Goal: Task Accomplishment & Management: Use online tool/utility

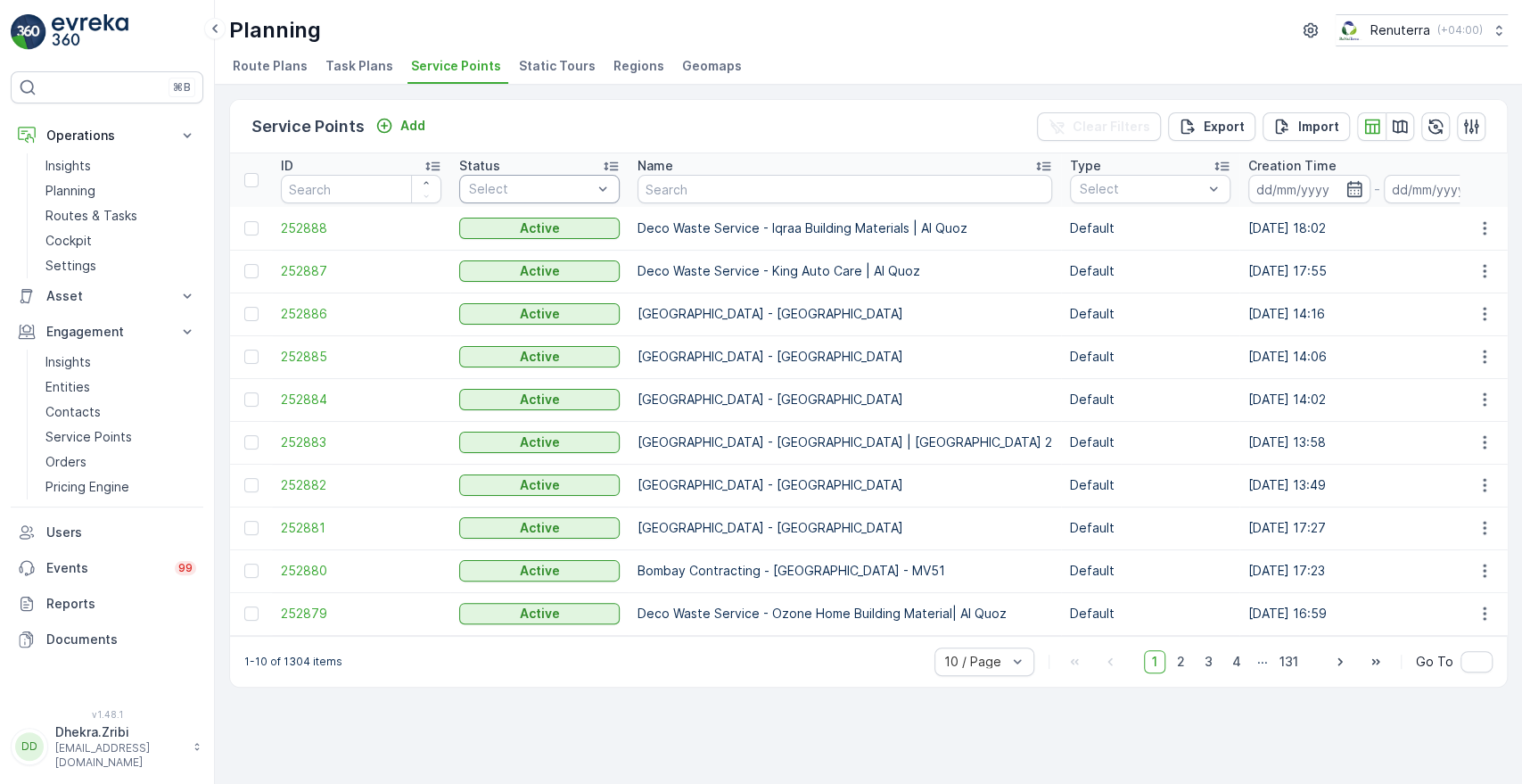
click at [513, 186] on div at bounding box center [530, 189] width 126 height 14
click at [698, 188] on input "text" at bounding box center [845, 189] width 415 height 29
type input "aaki"
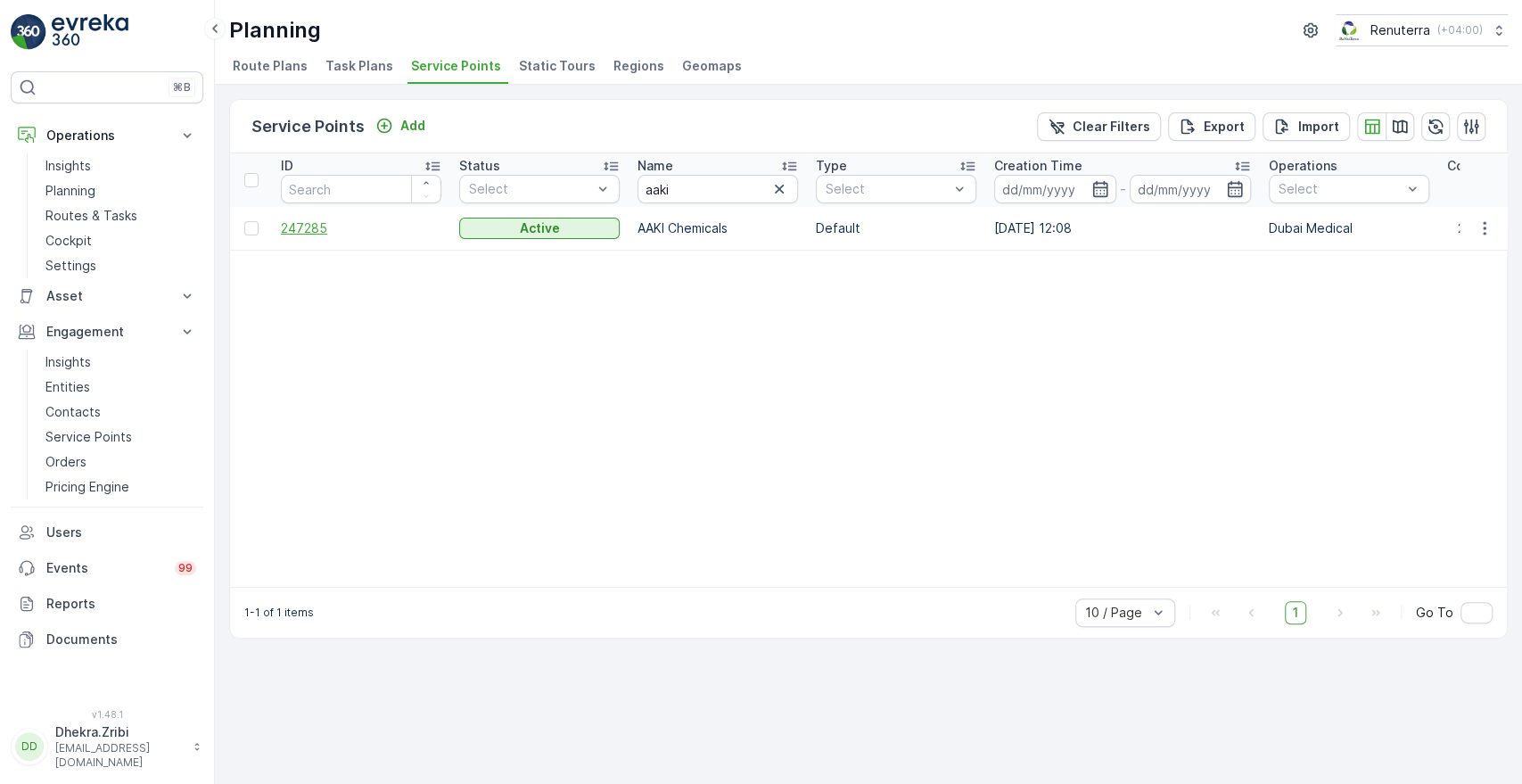
click at [310, 235] on span "247285" at bounding box center [361, 228] width 161 height 18
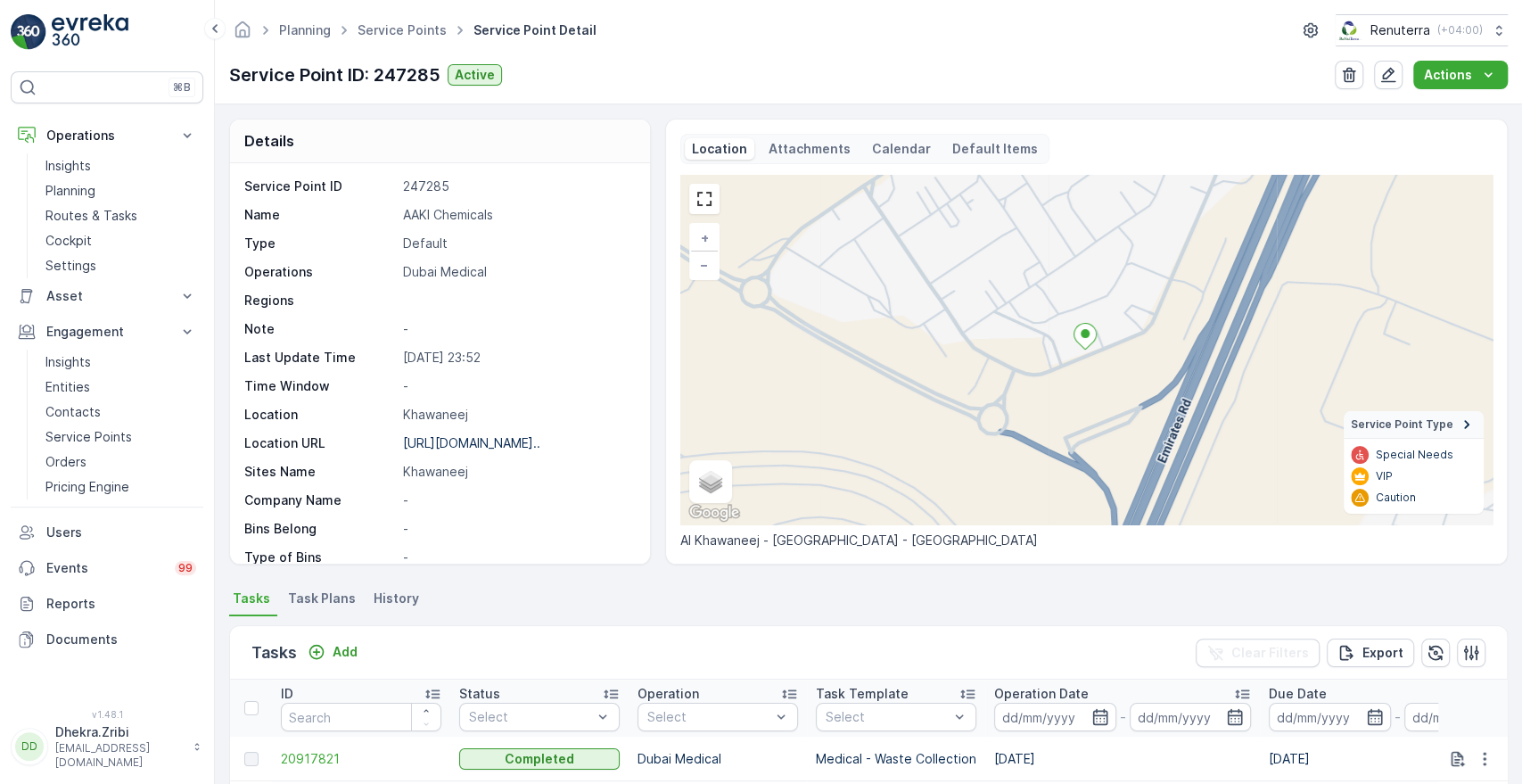
scroll to position [487, 0]
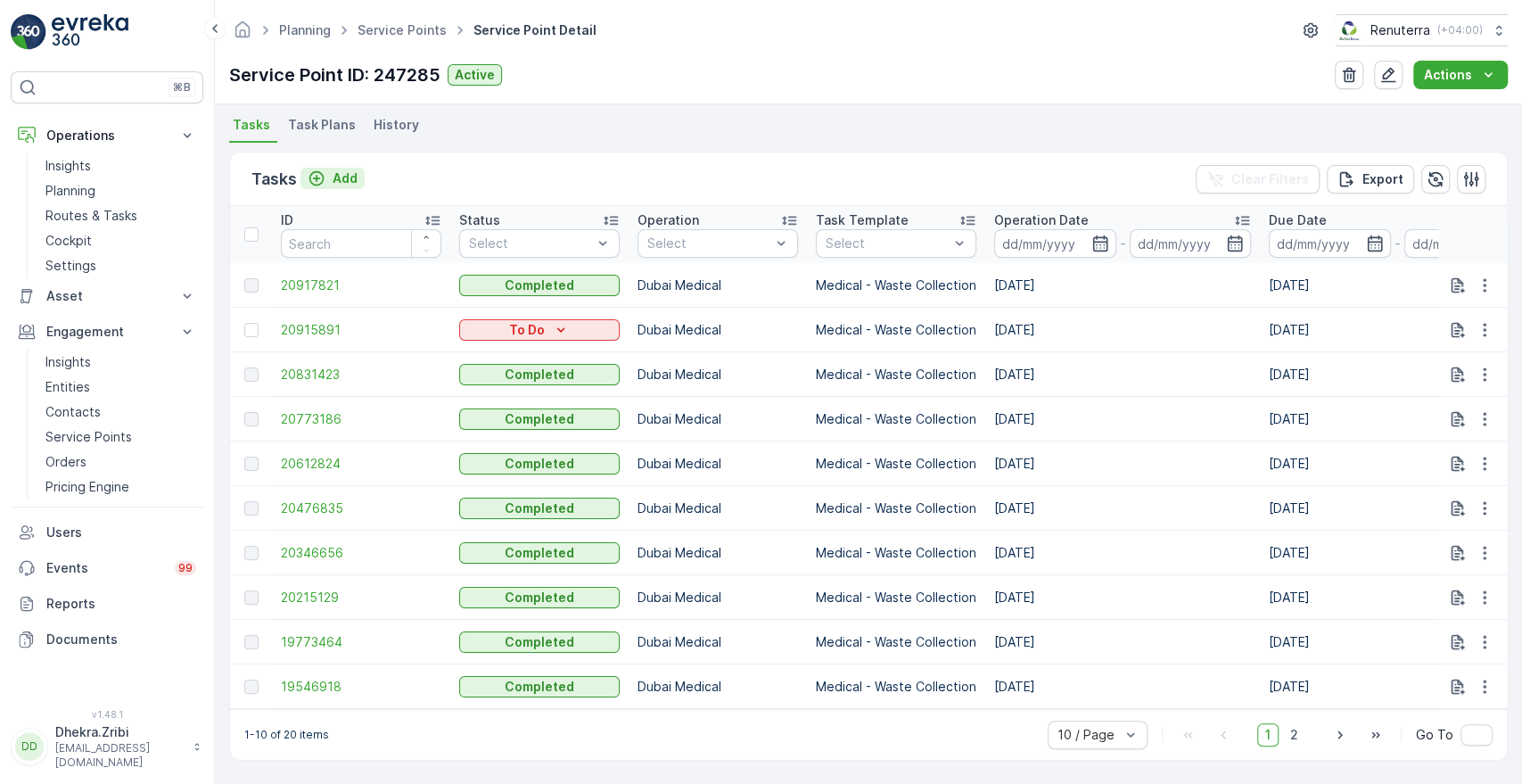
click at [336, 170] on p "Add" at bounding box center [346, 179] width 25 height 18
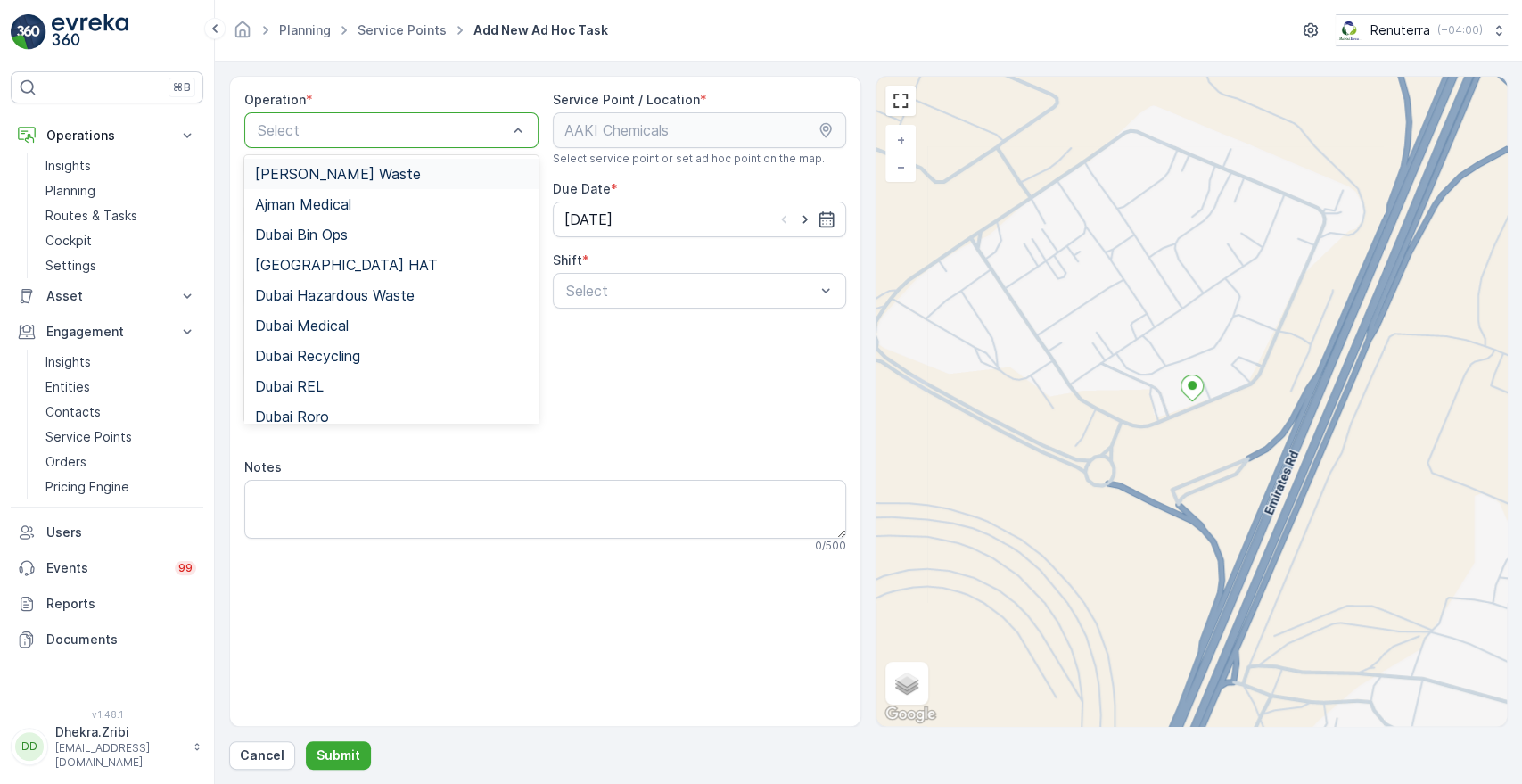
click at [449, 141] on div "Select" at bounding box center [392, 131] width 294 height 36
click at [323, 335] on div "Dubai Medical" at bounding box center [392, 326] width 294 height 31
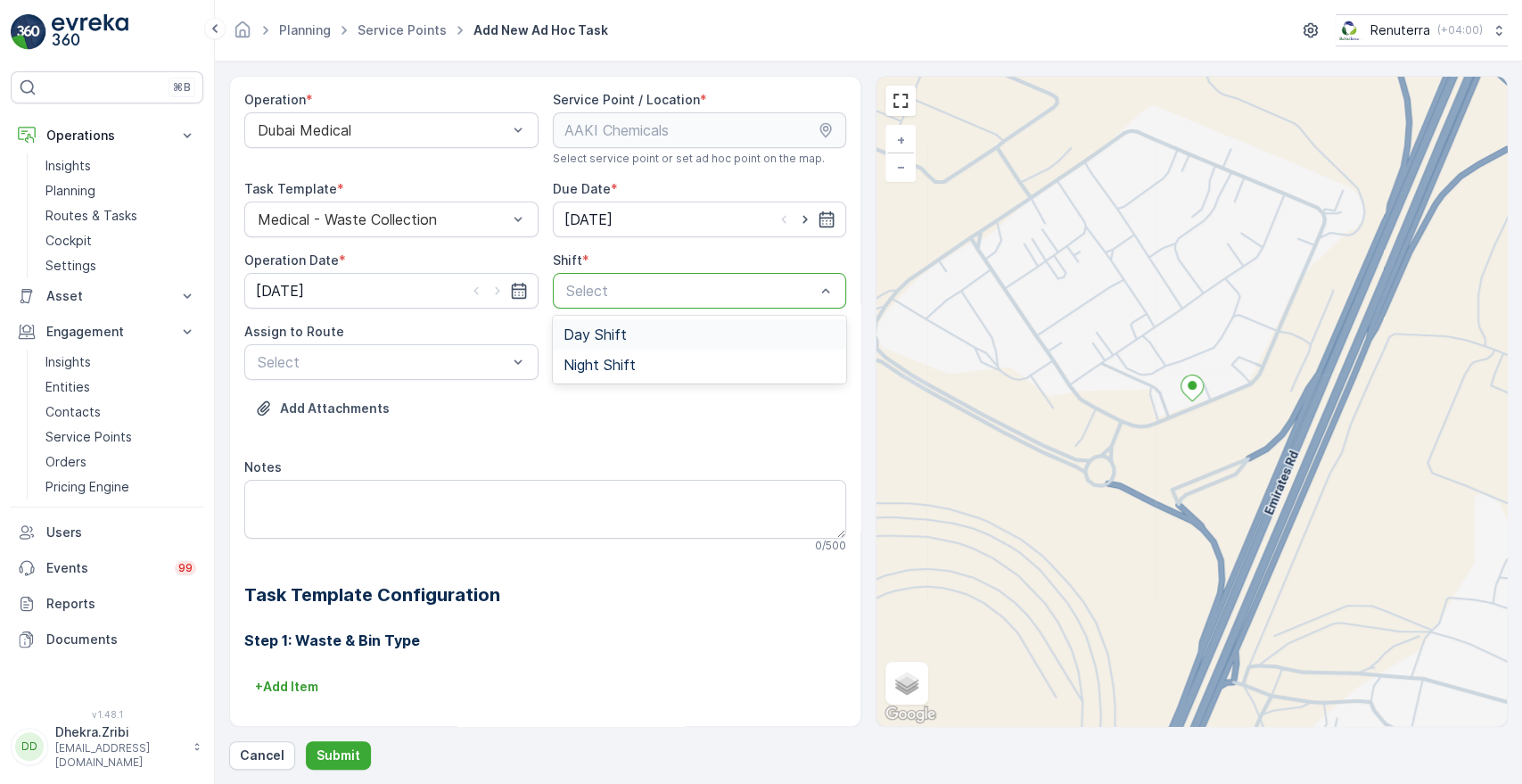
click at [634, 283] on div at bounding box center [691, 291] width 254 height 16
click at [606, 327] on span "Day Shift" at bounding box center [595, 335] width 63 height 16
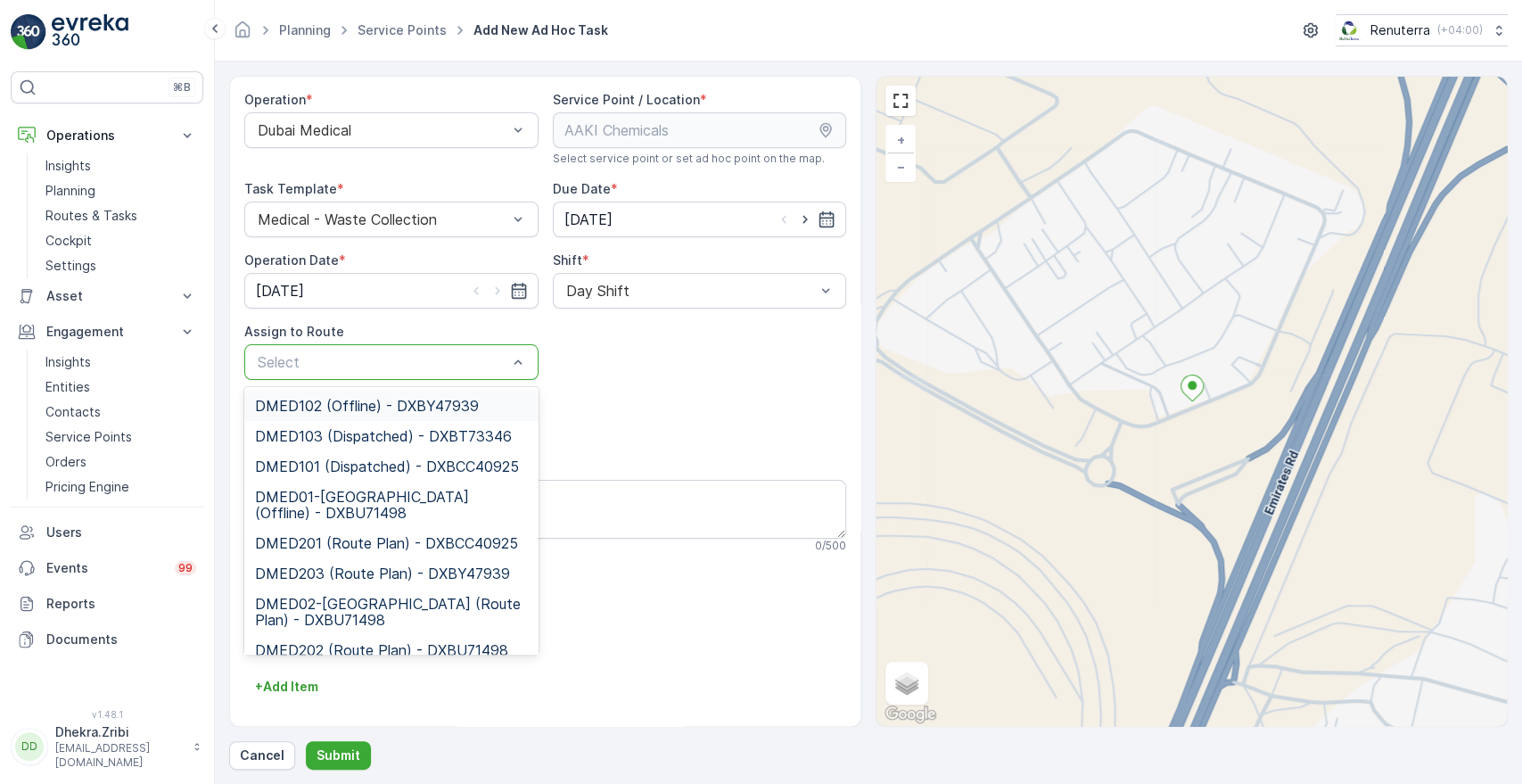
click at [417, 368] on div at bounding box center [383, 362] width 254 height 16
click at [329, 499] on span "DMED01-Khawaneej Yard (Offline) - DXBU71498" at bounding box center [392, 505] width 272 height 32
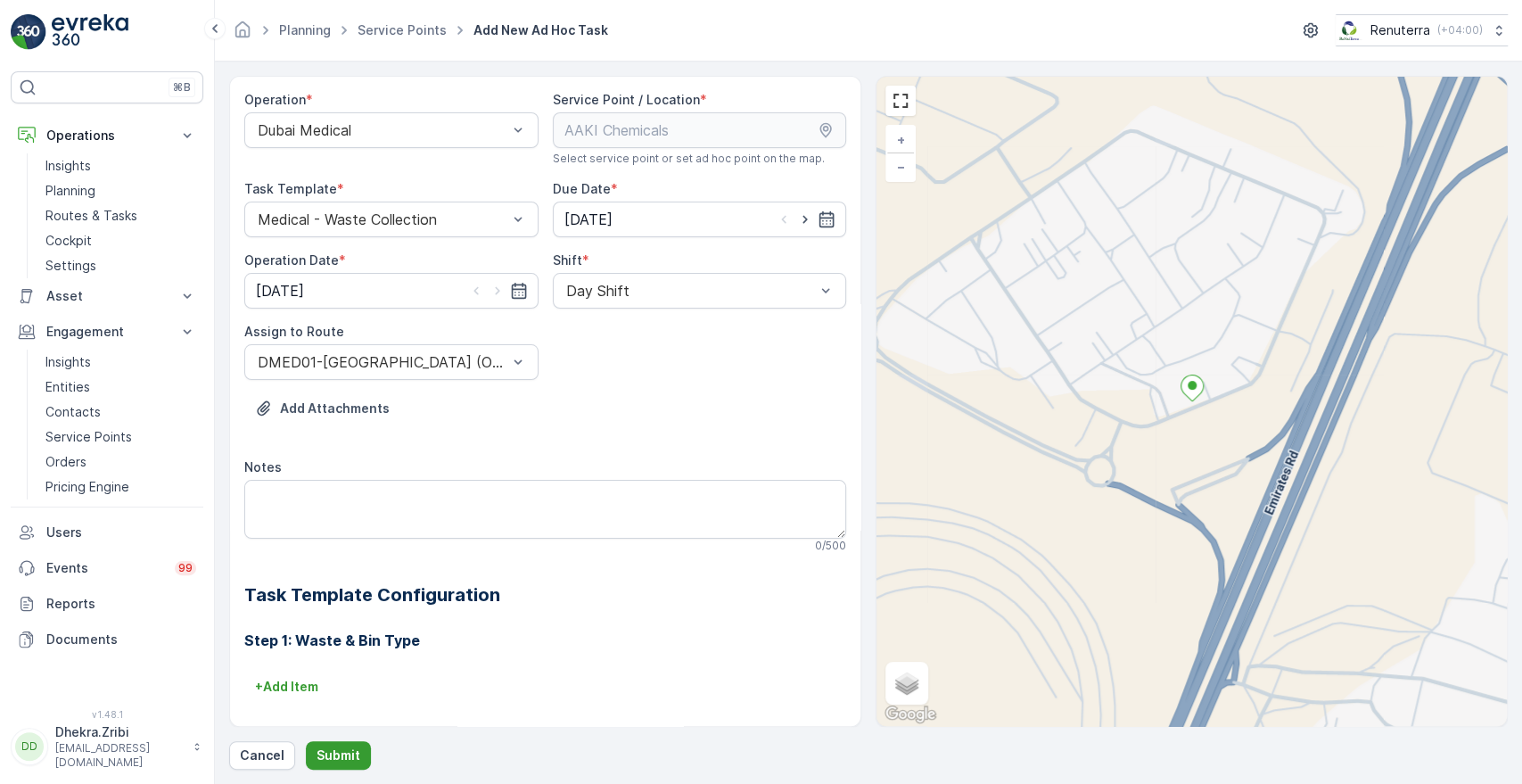
click at [327, 761] on p "Submit" at bounding box center [338, 755] width 43 height 18
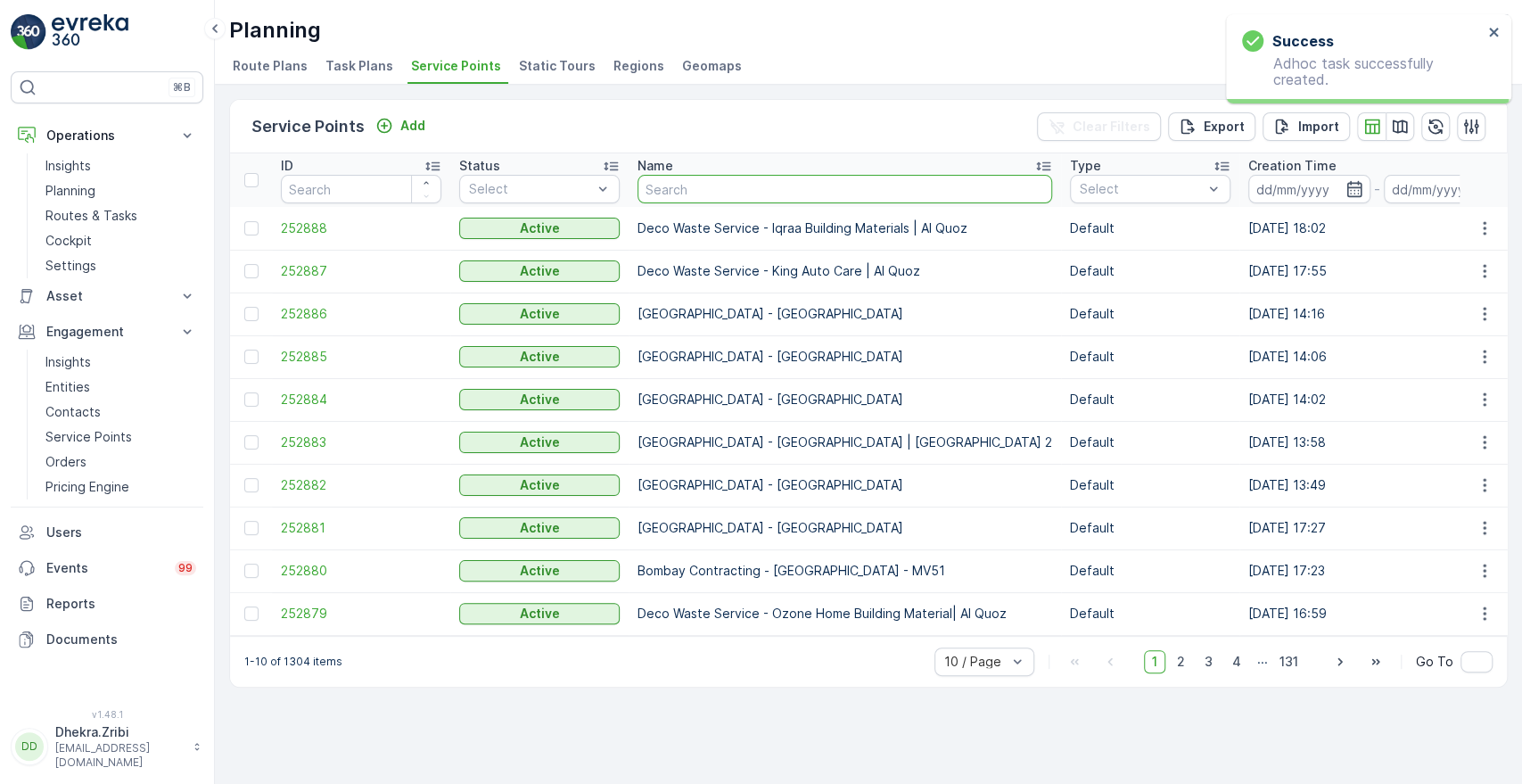
click at [704, 190] on input "text" at bounding box center [845, 189] width 415 height 29
type input "al nour"
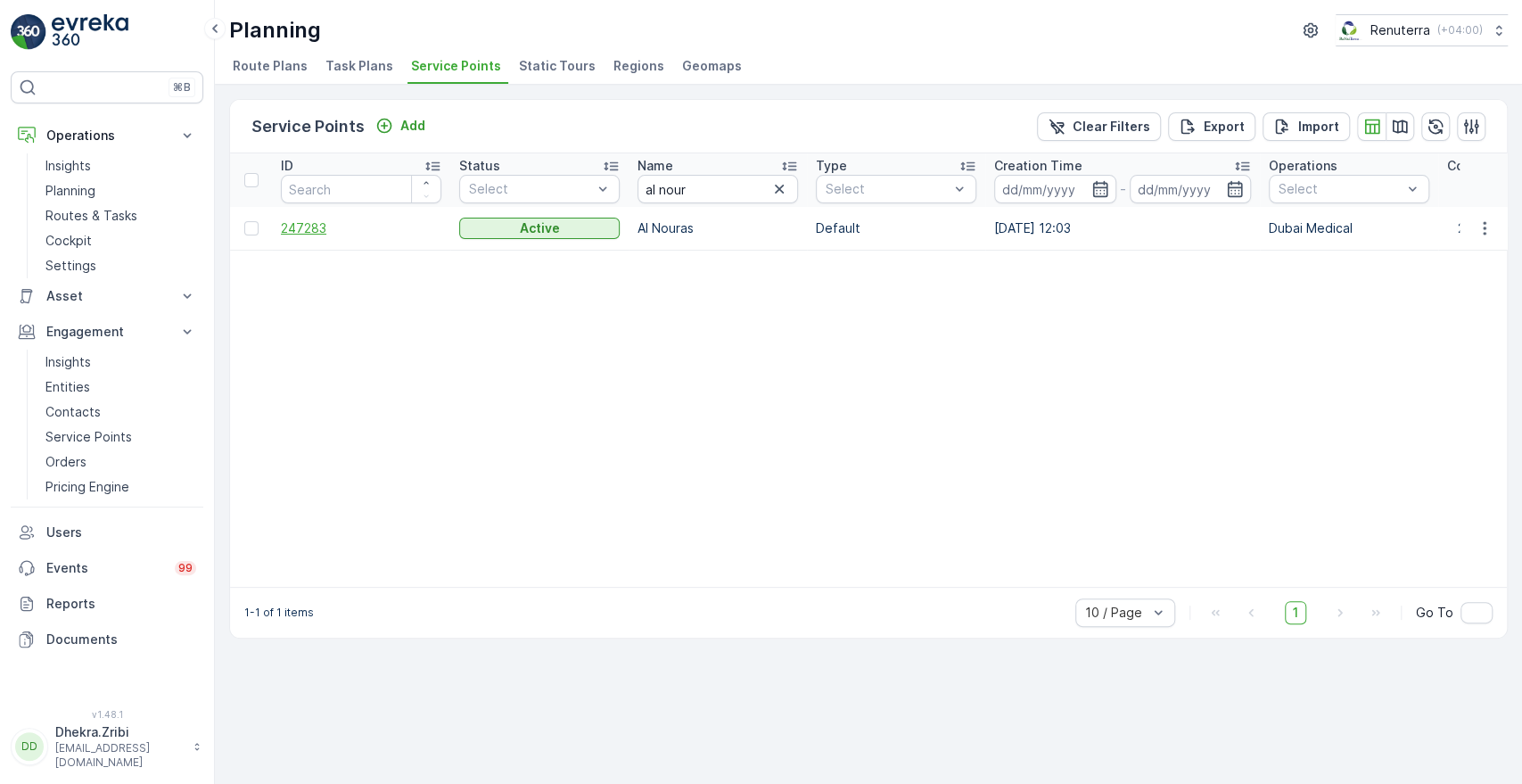
click at [307, 234] on span "247283" at bounding box center [361, 228] width 161 height 18
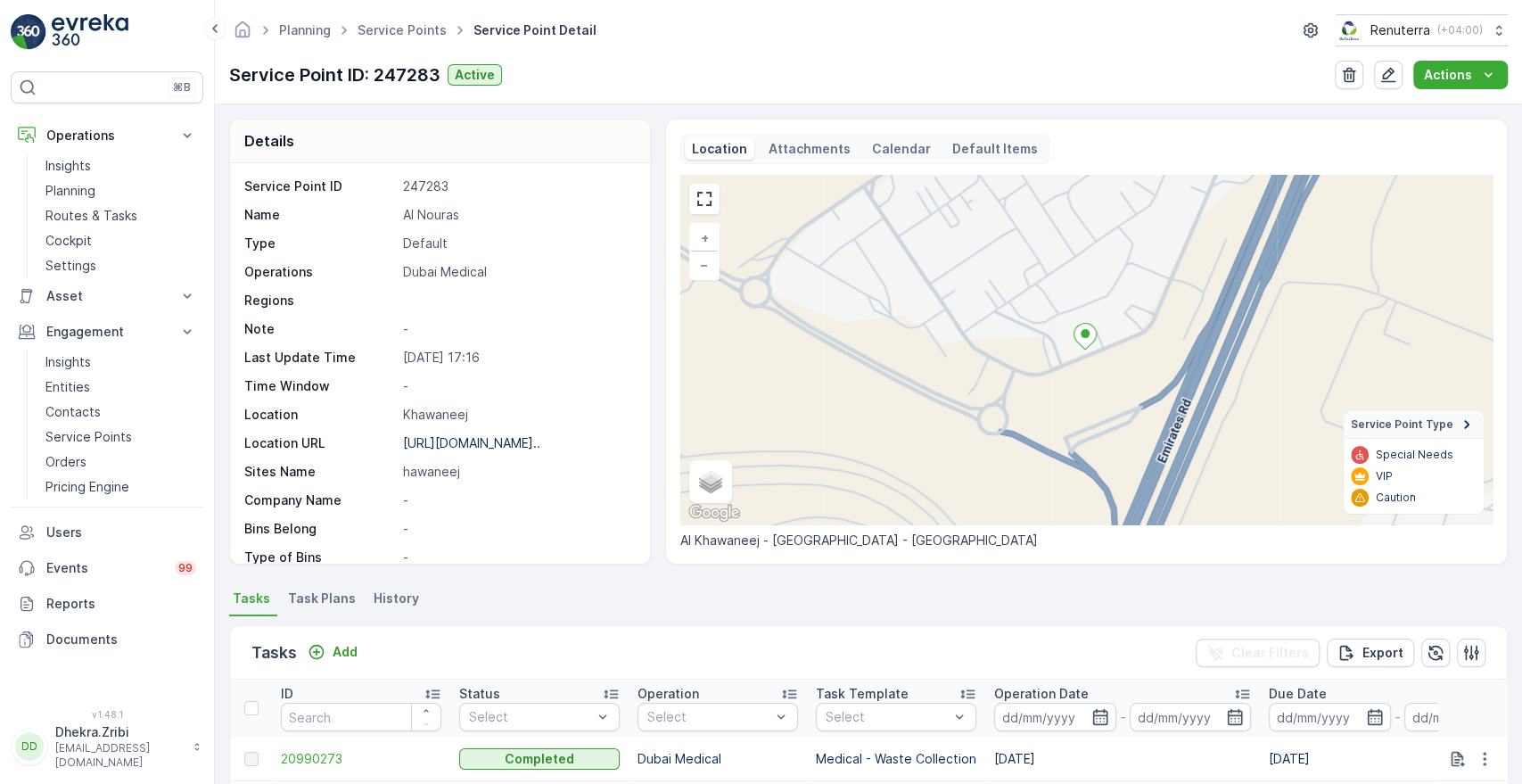
scroll to position [487, 0]
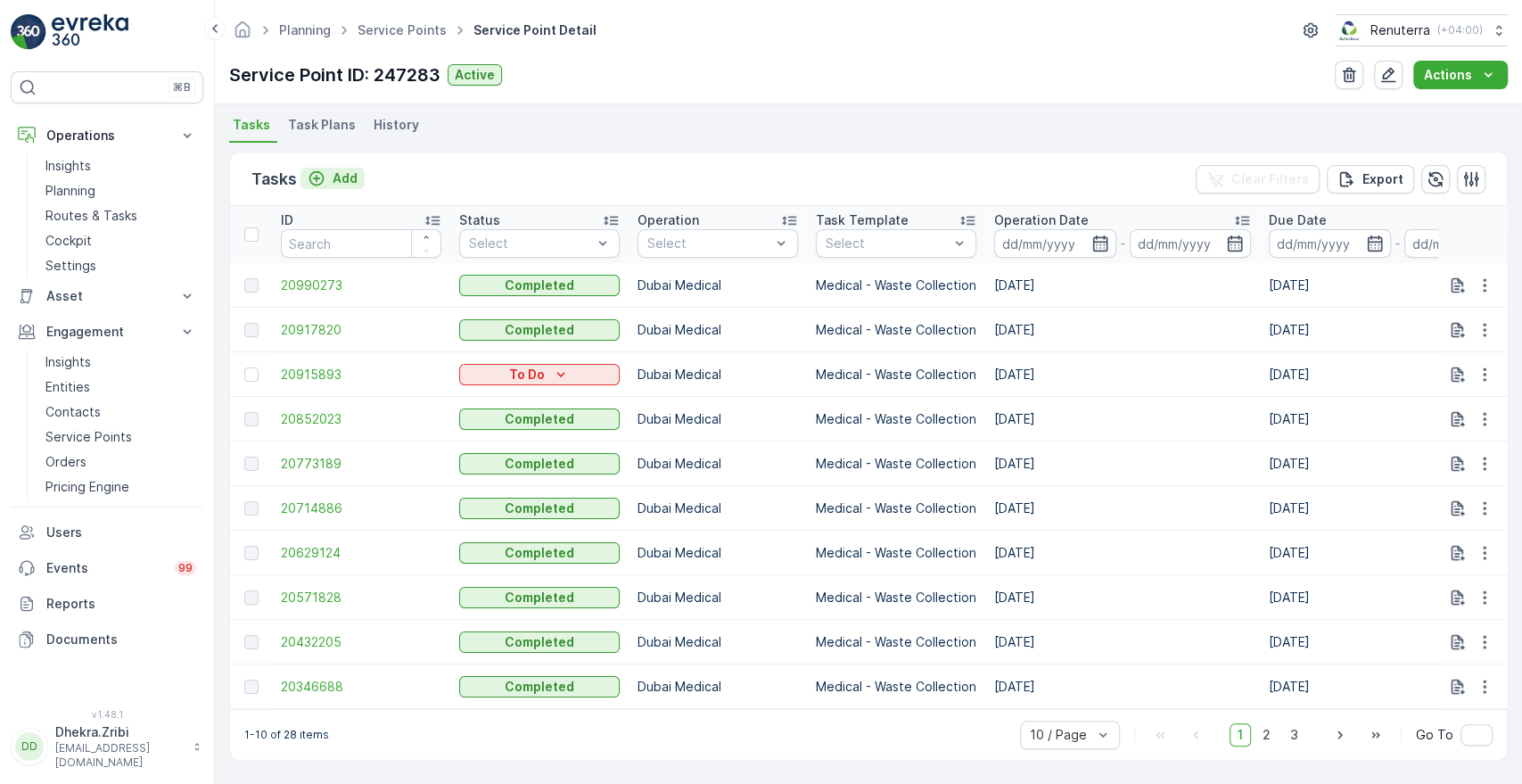
click at [349, 170] on p "Add" at bounding box center [346, 179] width 25 height 18
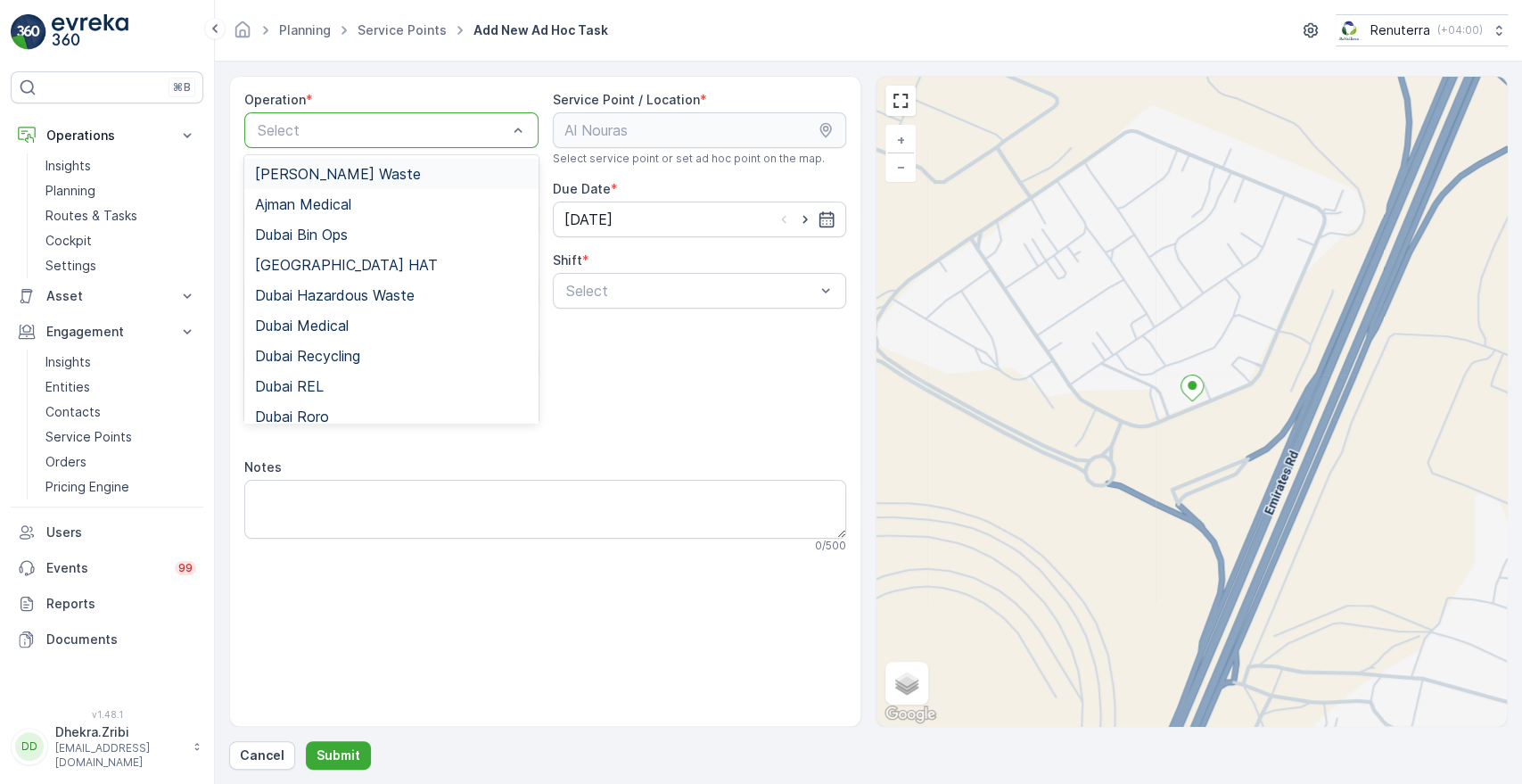
click at [395, 123] on div at bounding box center [383, 130] width 254 height 16
click at [302, 327] on span "Dubai Medical" at bounding box center [302, 326] width 94 height 16
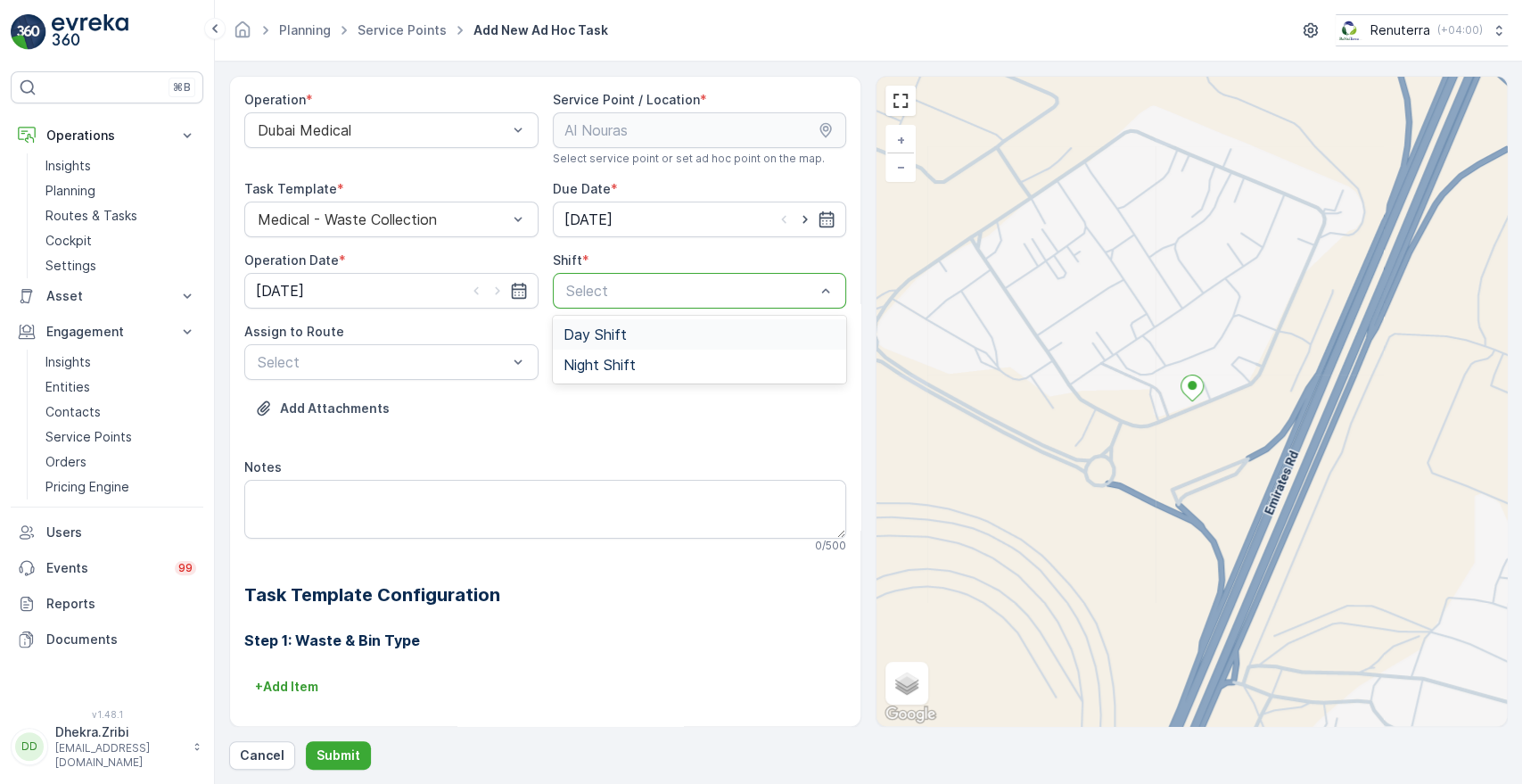
click at [599, 291] on div at bounding box center [691, 291] width 254 height 16
click at [598, 330] on span "Day Shift" at bounding box center [595, 335] width 63 height 16
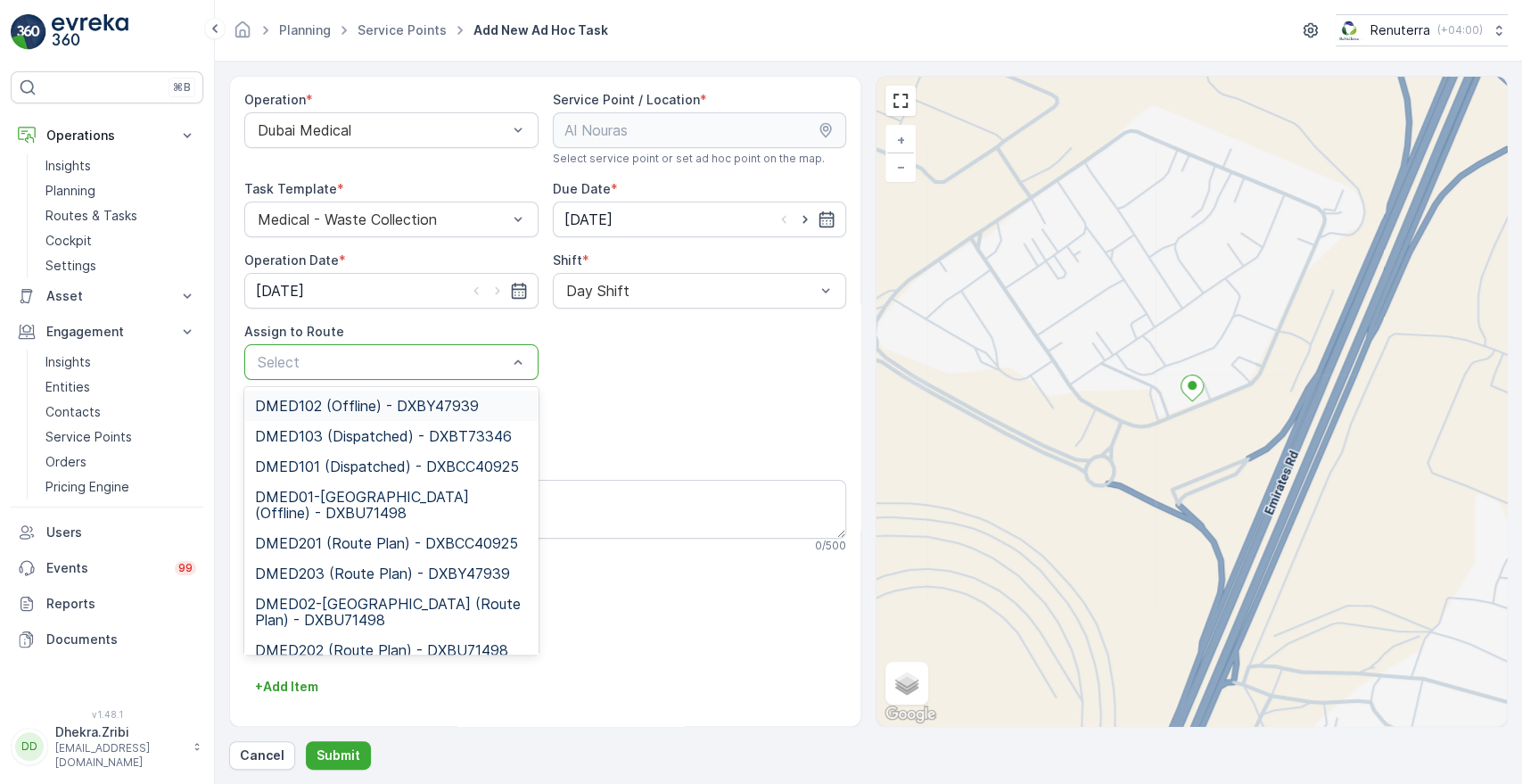
click at [416, 356] on div at bounding box center [383, 362] width 254 height 16
click at [333, 503] on span "DMED01-Khawaneej Yard (Offline) - DXBU71498" at bounding box center [392, 505] width 272 height 32
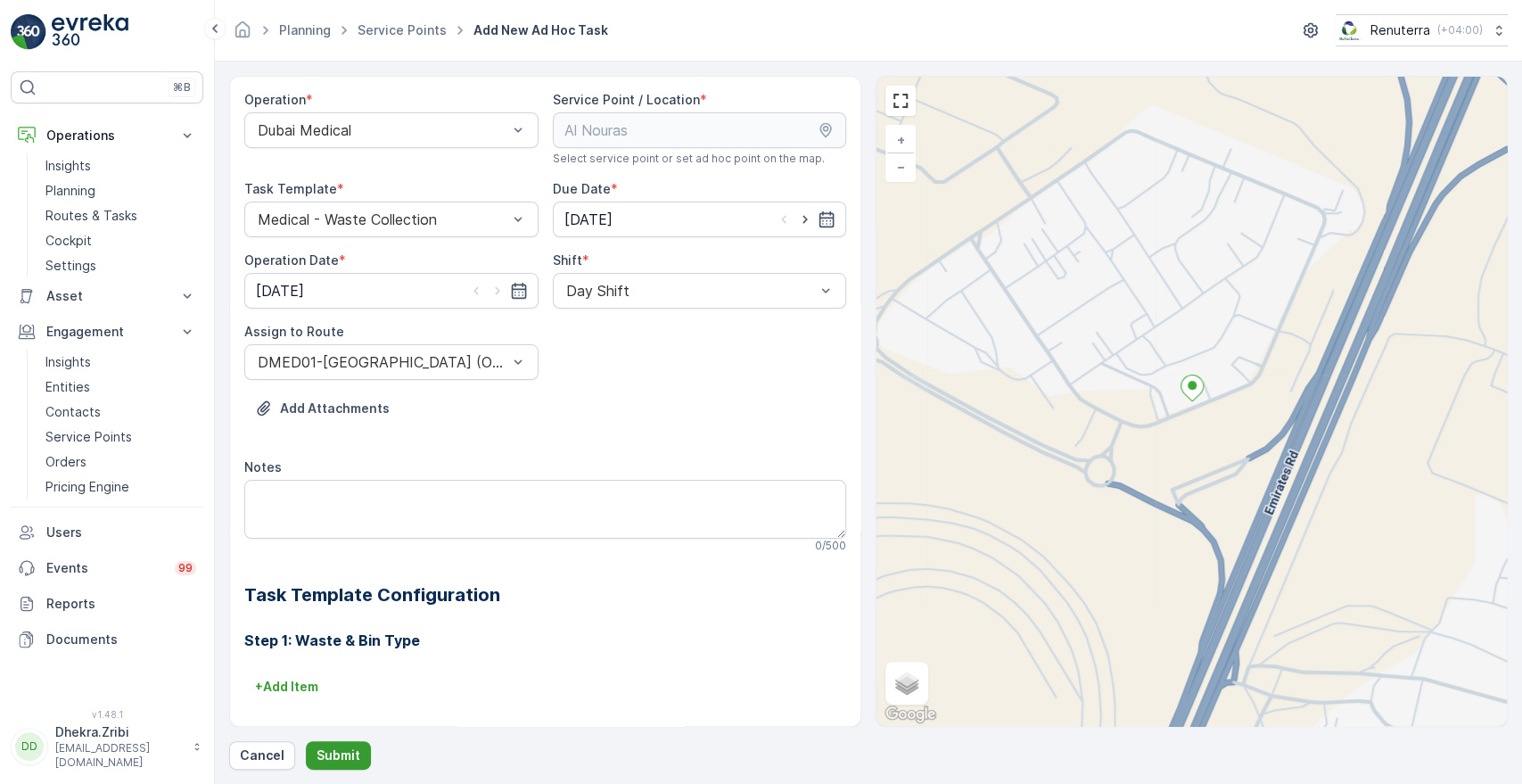
click at [332, 745] on button "Submit" at bounding box center [338, 755] width 65 height 29
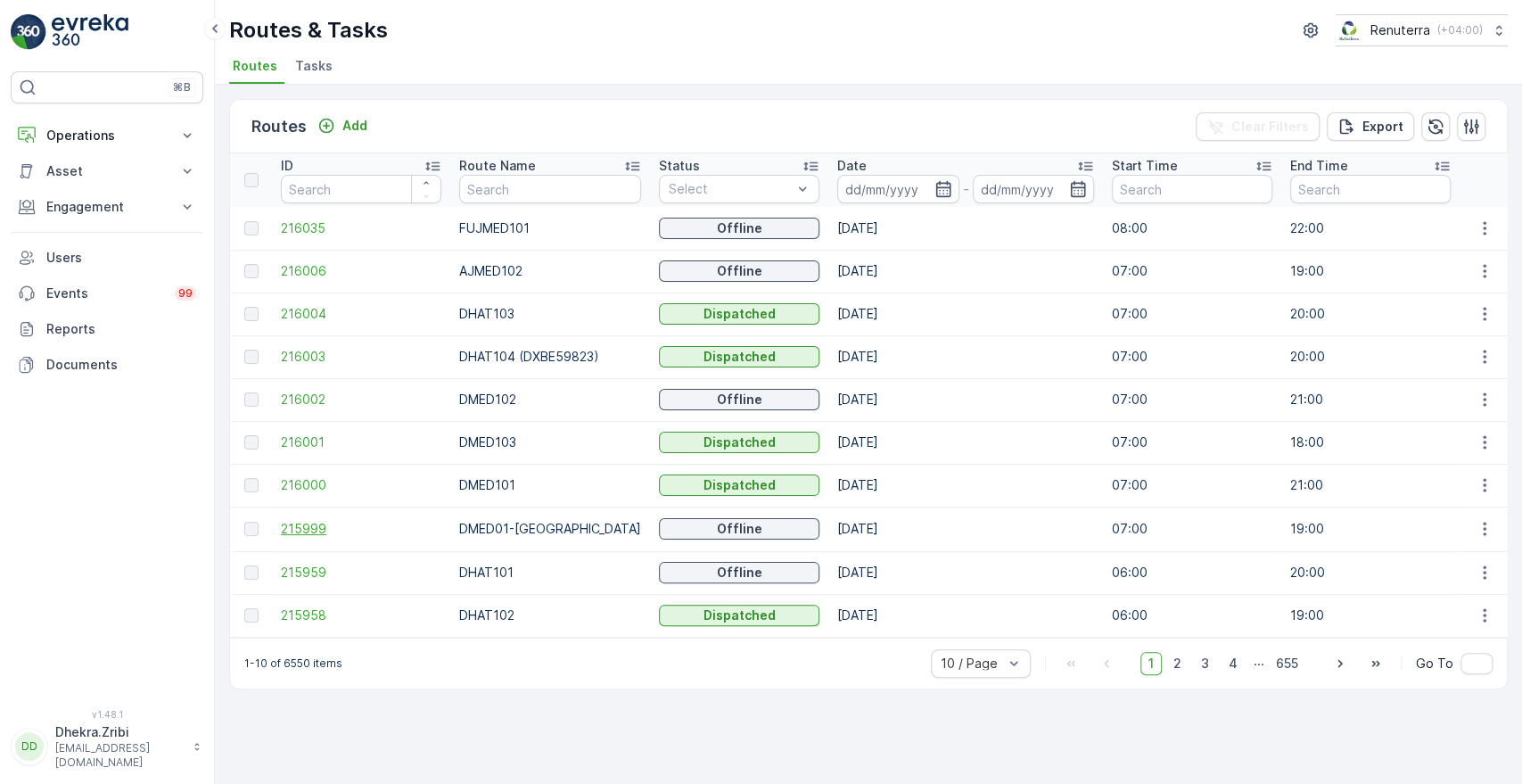
click at [297, 524] on span "215999" at bounding box center [361, 529] width 161 height 18
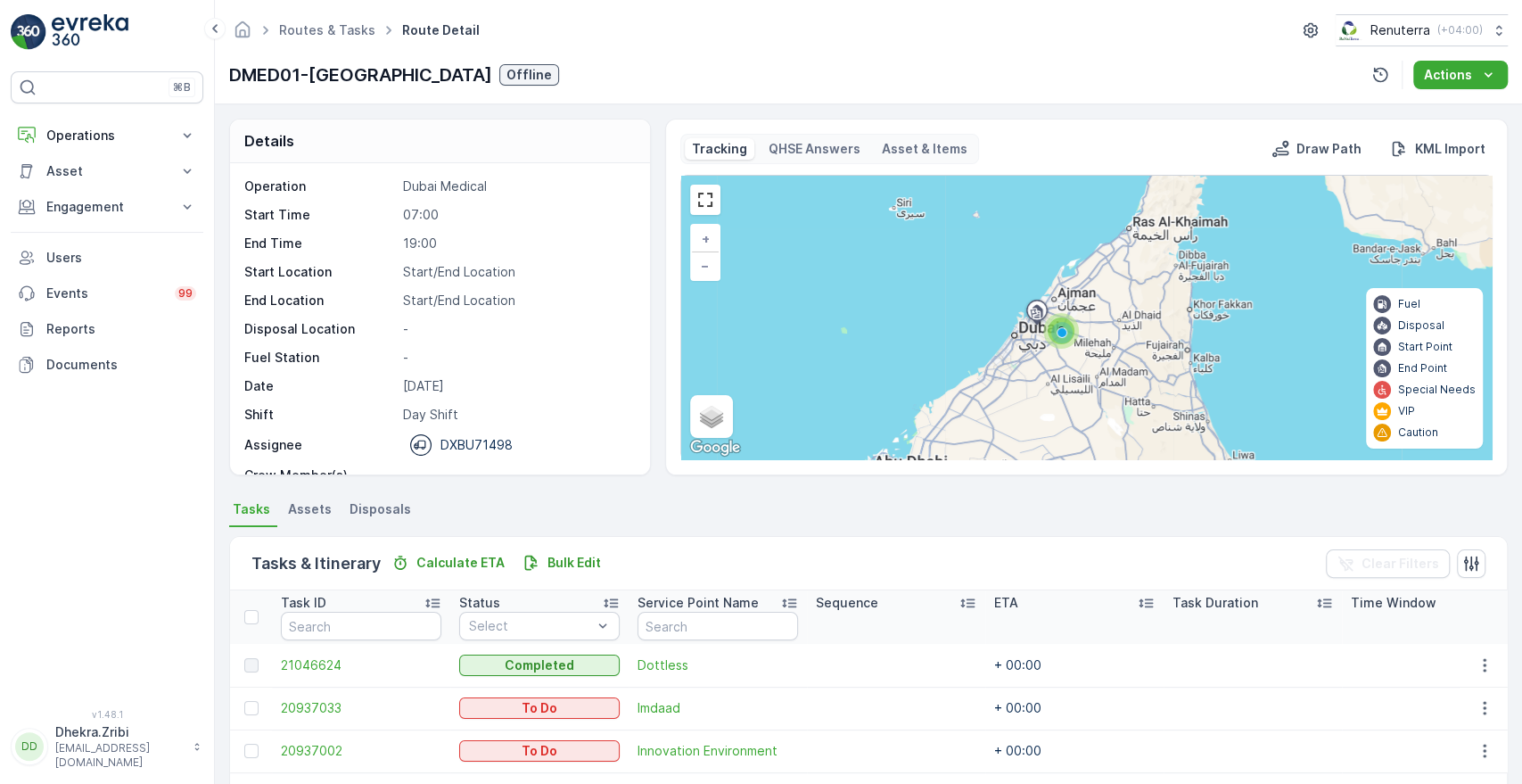
scroll to position [333, 0]
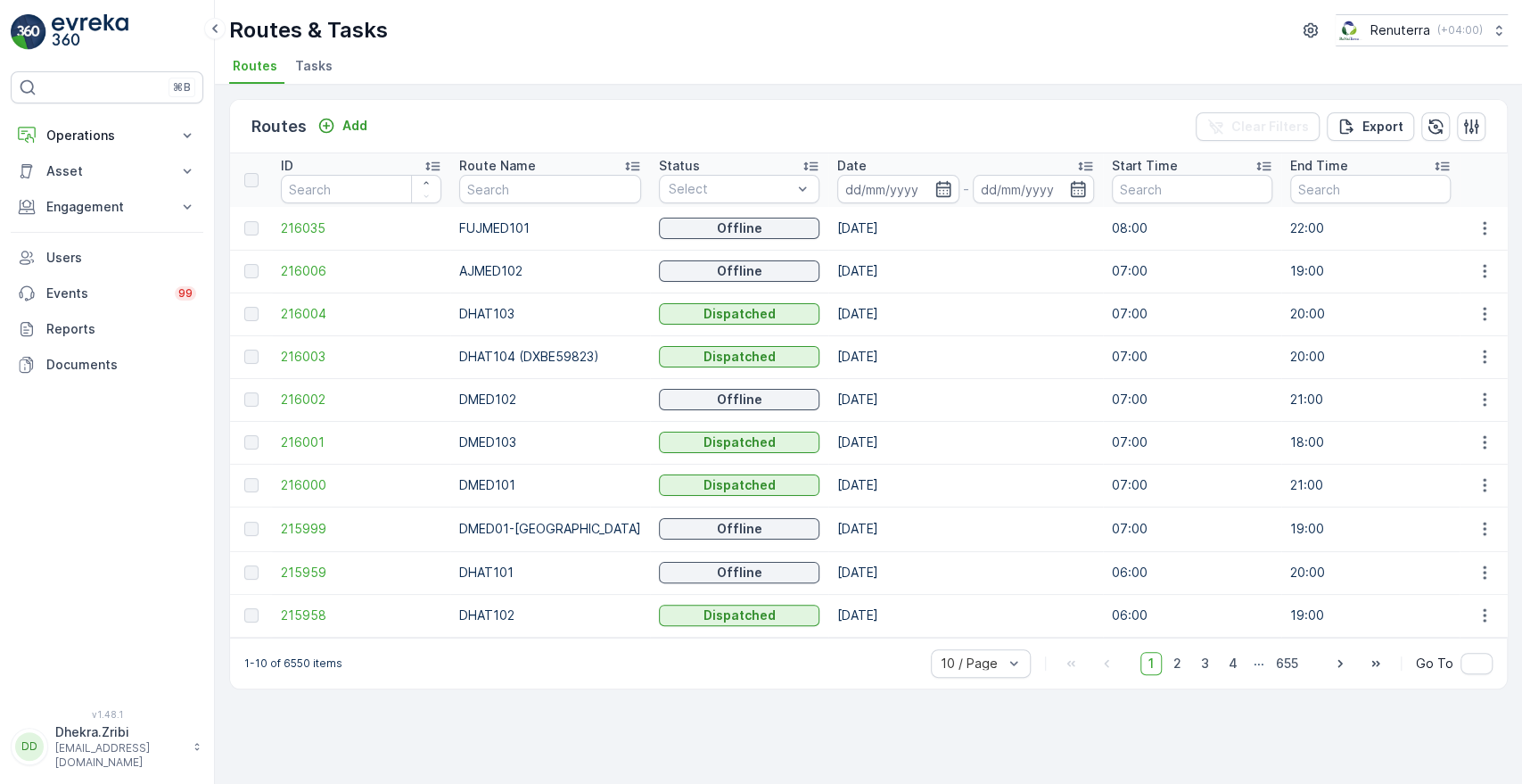
click at [920, 202] on th "Date -" at bounding box center [965, 180] width 274 height 53
click at [935, 184] on icon "button" at bounding box center [944, 189] width 18 height 18
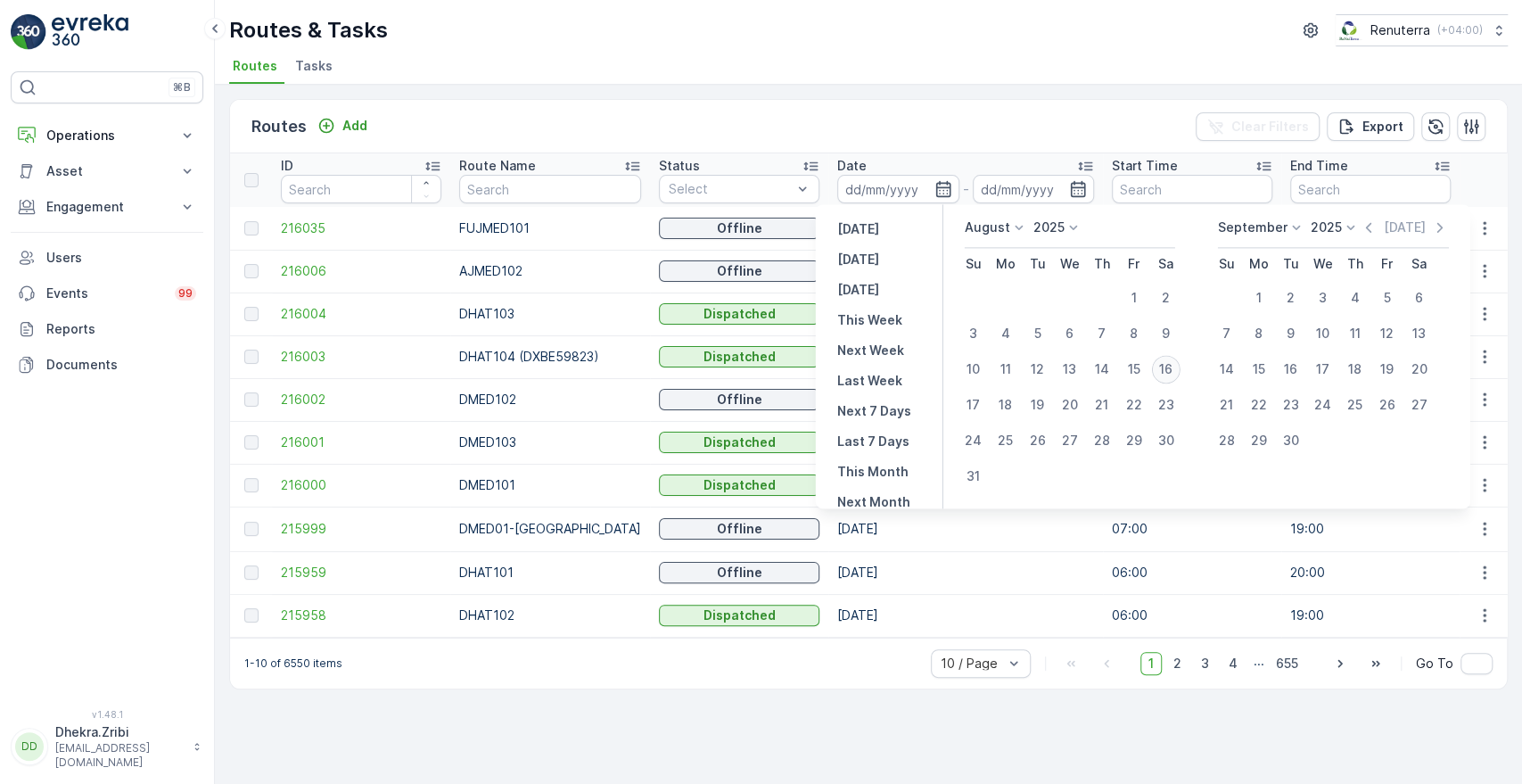
click at [1165, 369] on div "16" at bounding box center [1167, 369] width 29 height 29
type input "[DATE]"
click at [1165, 369] on div "16" at bounding box center [1167, 369] width 29 height 29
type input "[DATE]"
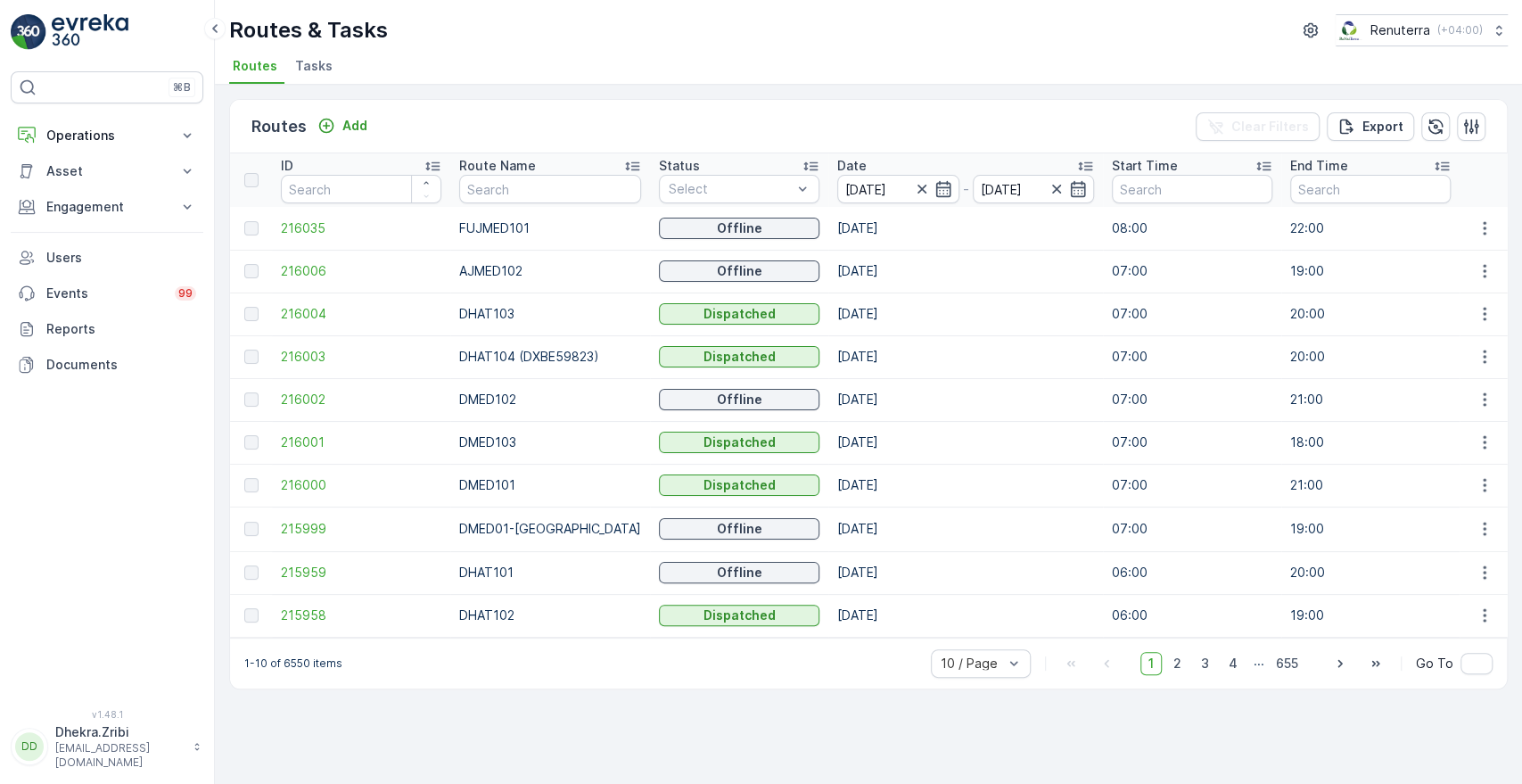
click at [1003, 119] on div "Routes Add Clear Filters Export" at bounding box center [868, 126] width 1277 height 53
click at [307, 523] on span "215999" at bounding box center [361, 529] width 161 height 18
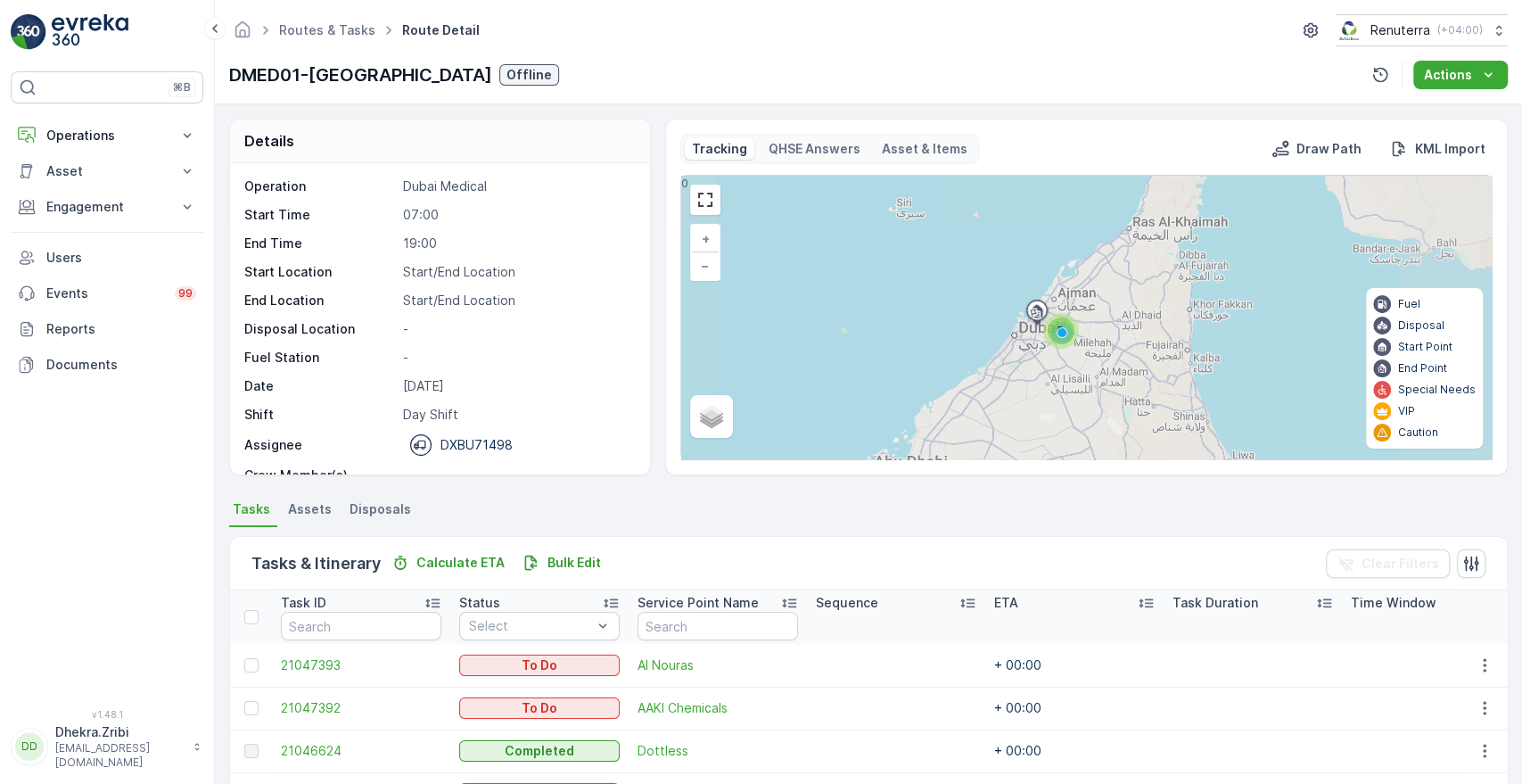
scroll to position [343, 0]
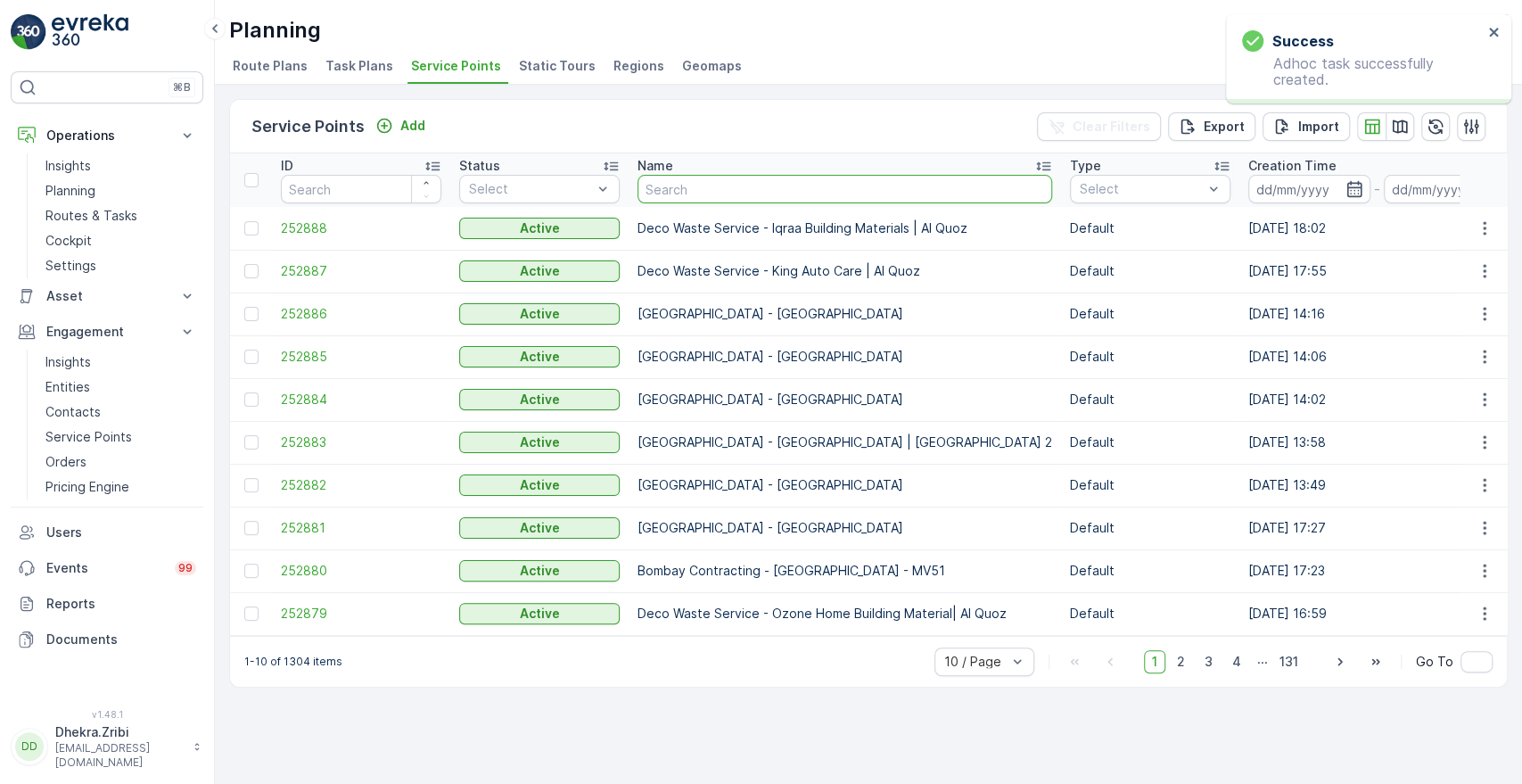
click at [752, 190] on input "text" at bounding box center [845, 189] width 415 height 29
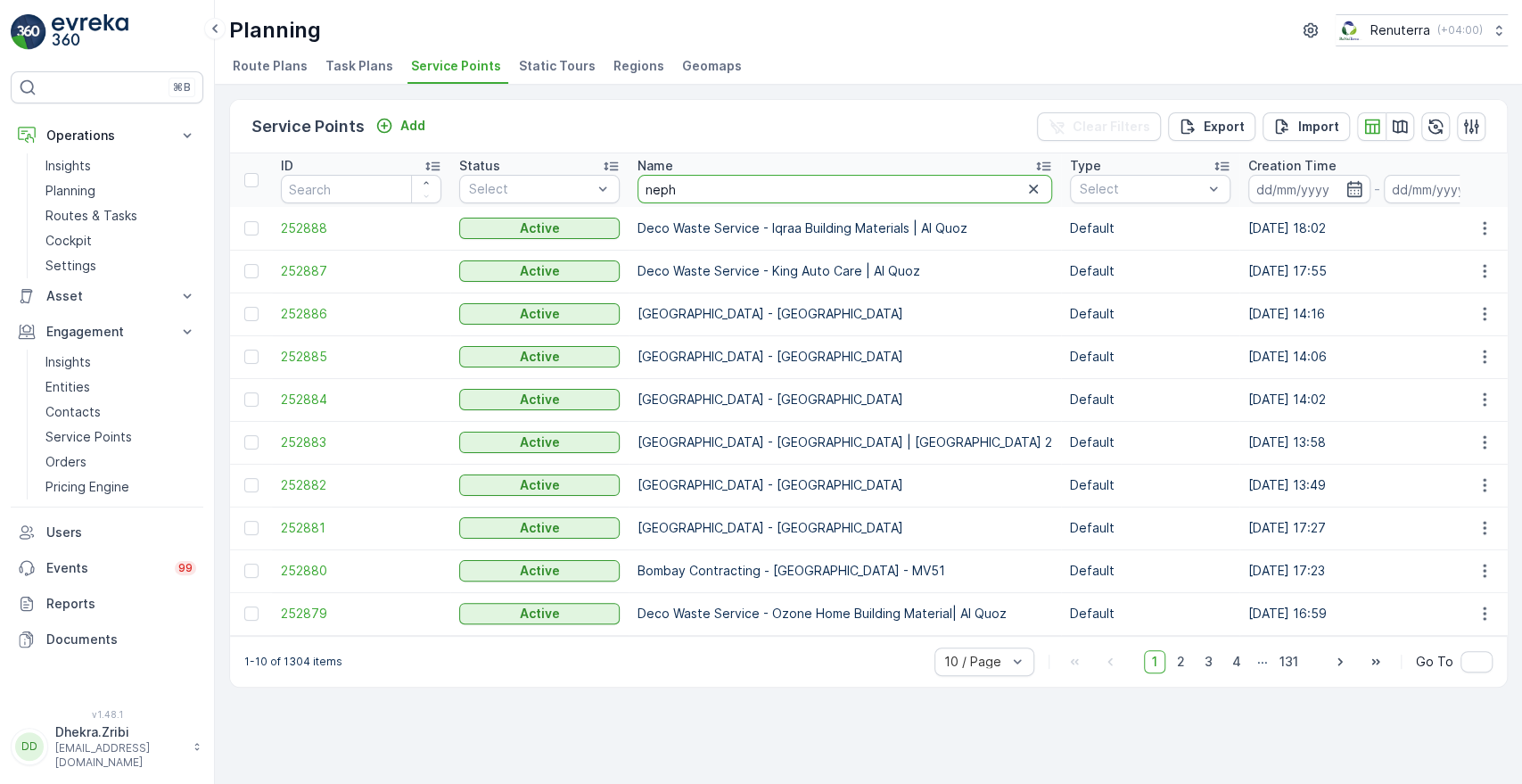
type input "nephr"
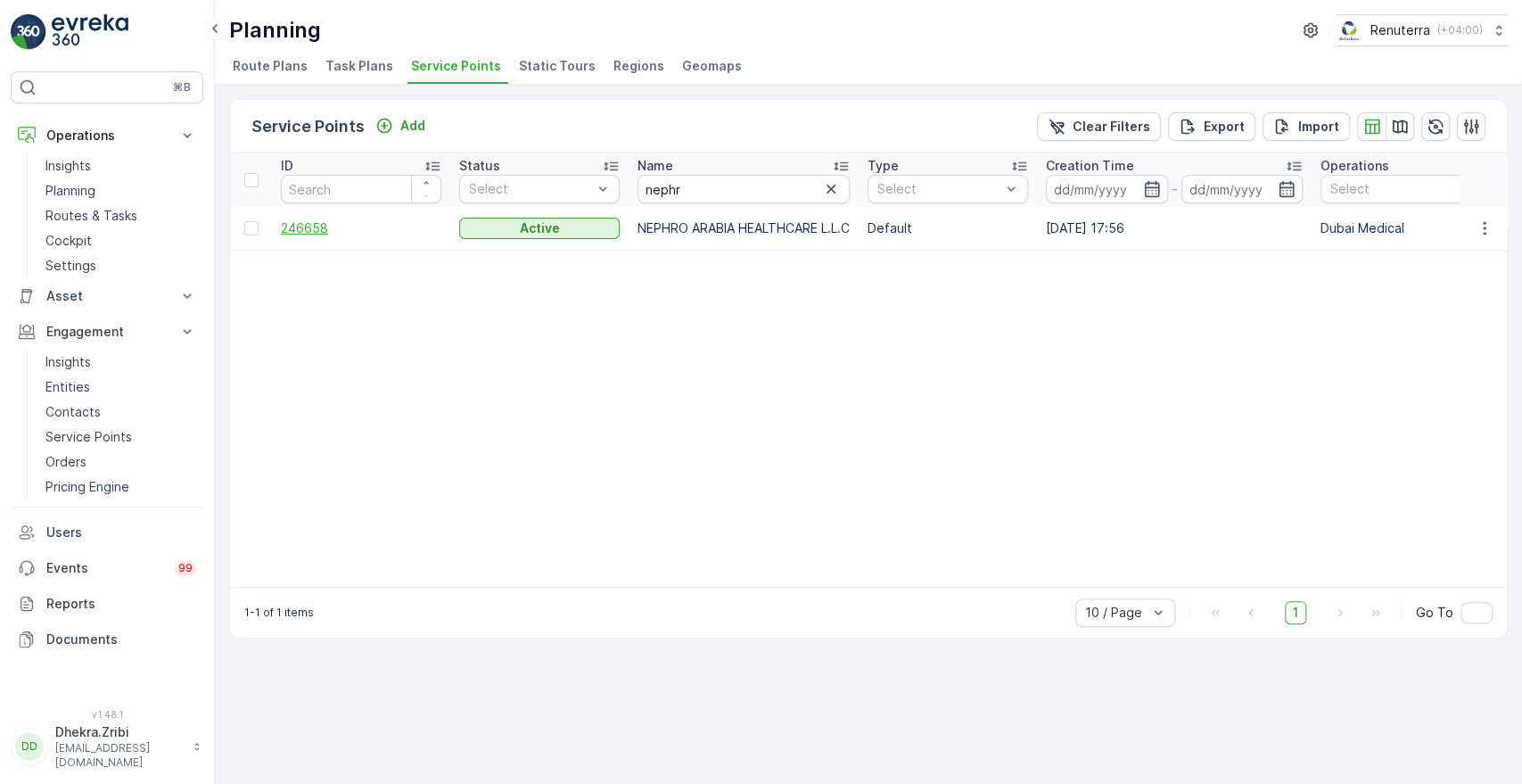
click at [292, 227] on span "246658" at bounding box center [361, 228] width 161 height 18
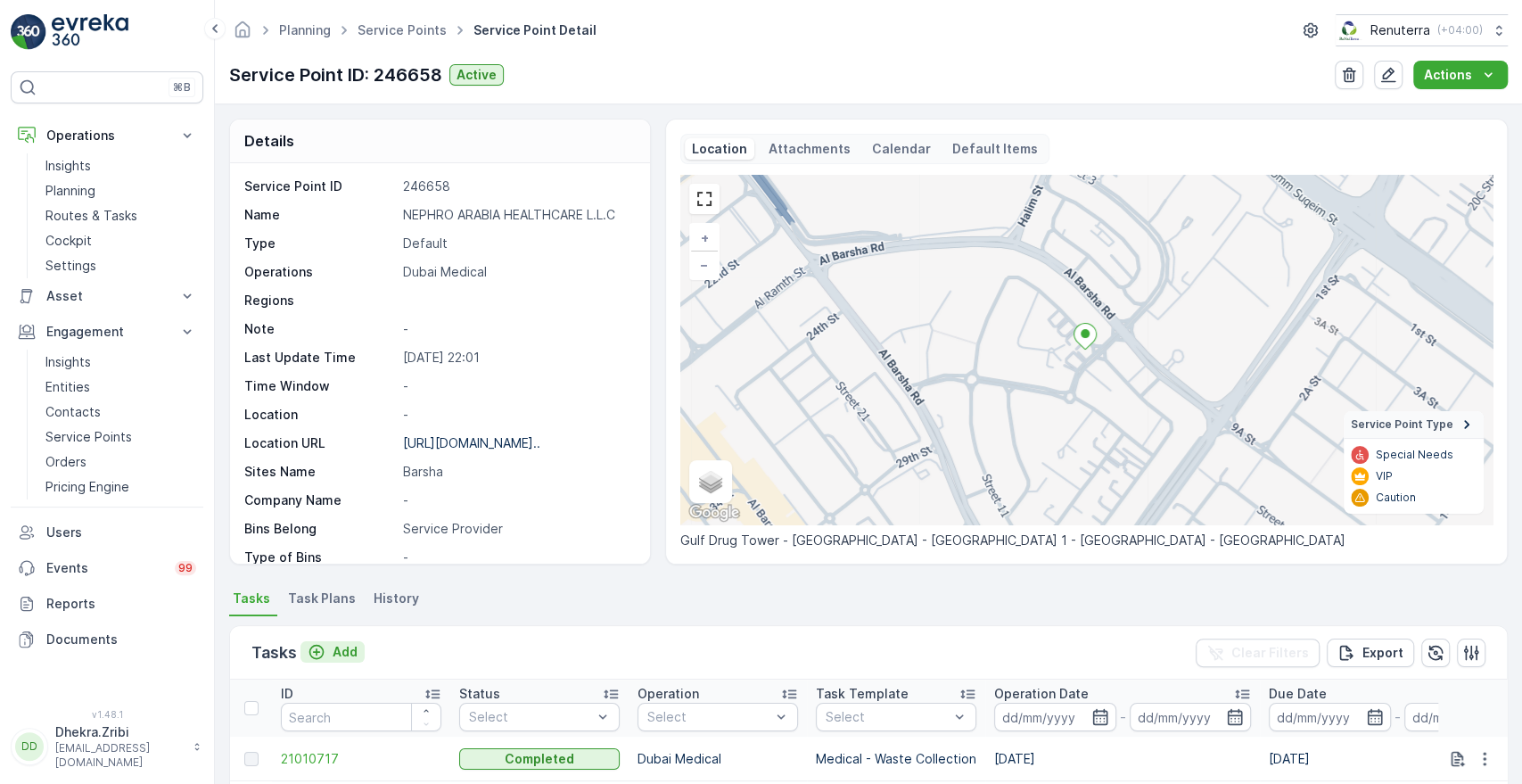
click at [340, 647] on p "Add" at bounding box center [346, 652] width 25 height 18
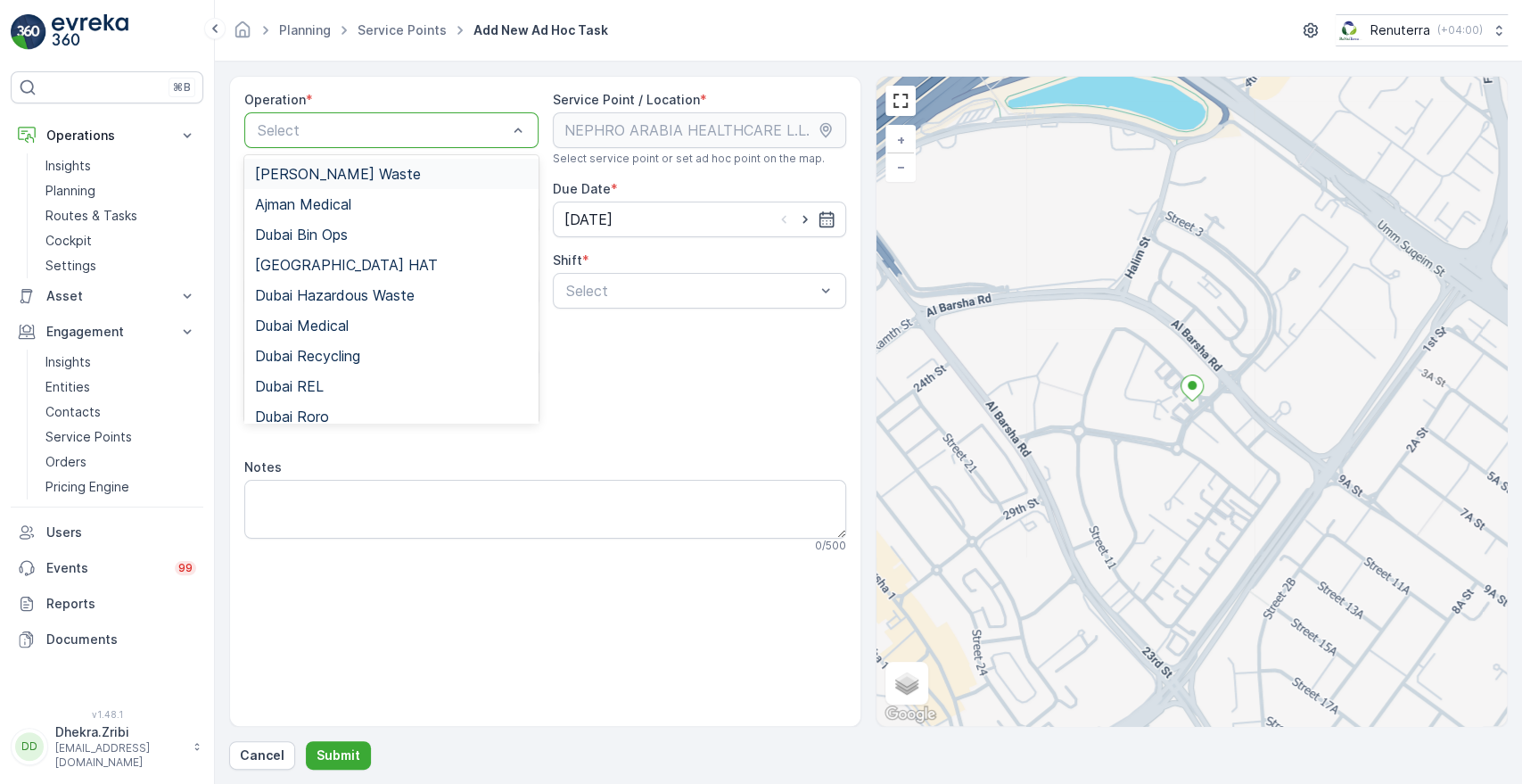
click at [475, 143] on div "Select" at bounding box center [392, 131] width 294 height 36
click at [336, 332] on span "Dubai Medical" at bounding box center [302, 326] width 94 height 16
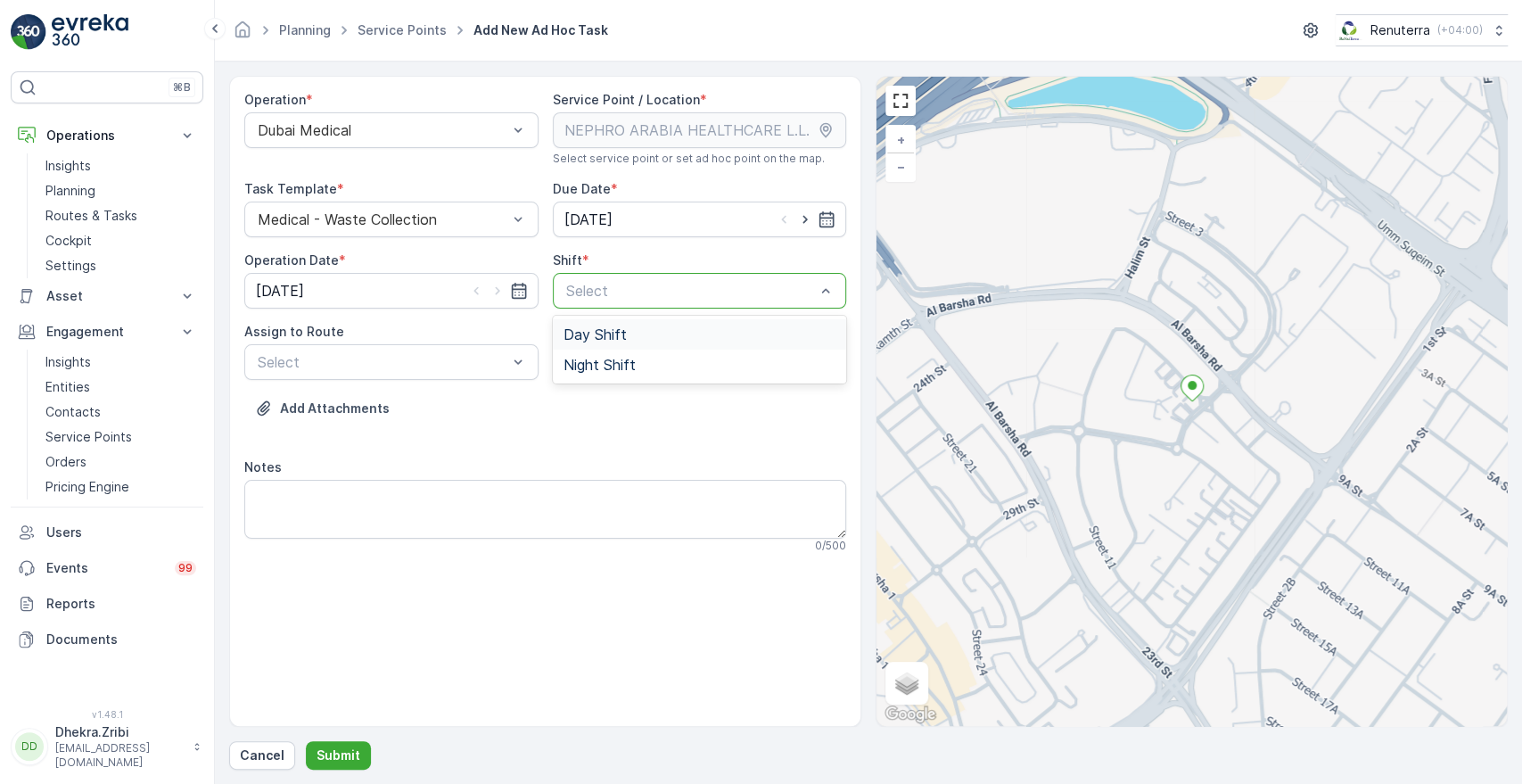
click at [599, 295] on div at bounding box center [691, 291] width 254 height 16
click at [582, 338] on span "Day Shift" at bounding box center [595, 335] width 63 height 16
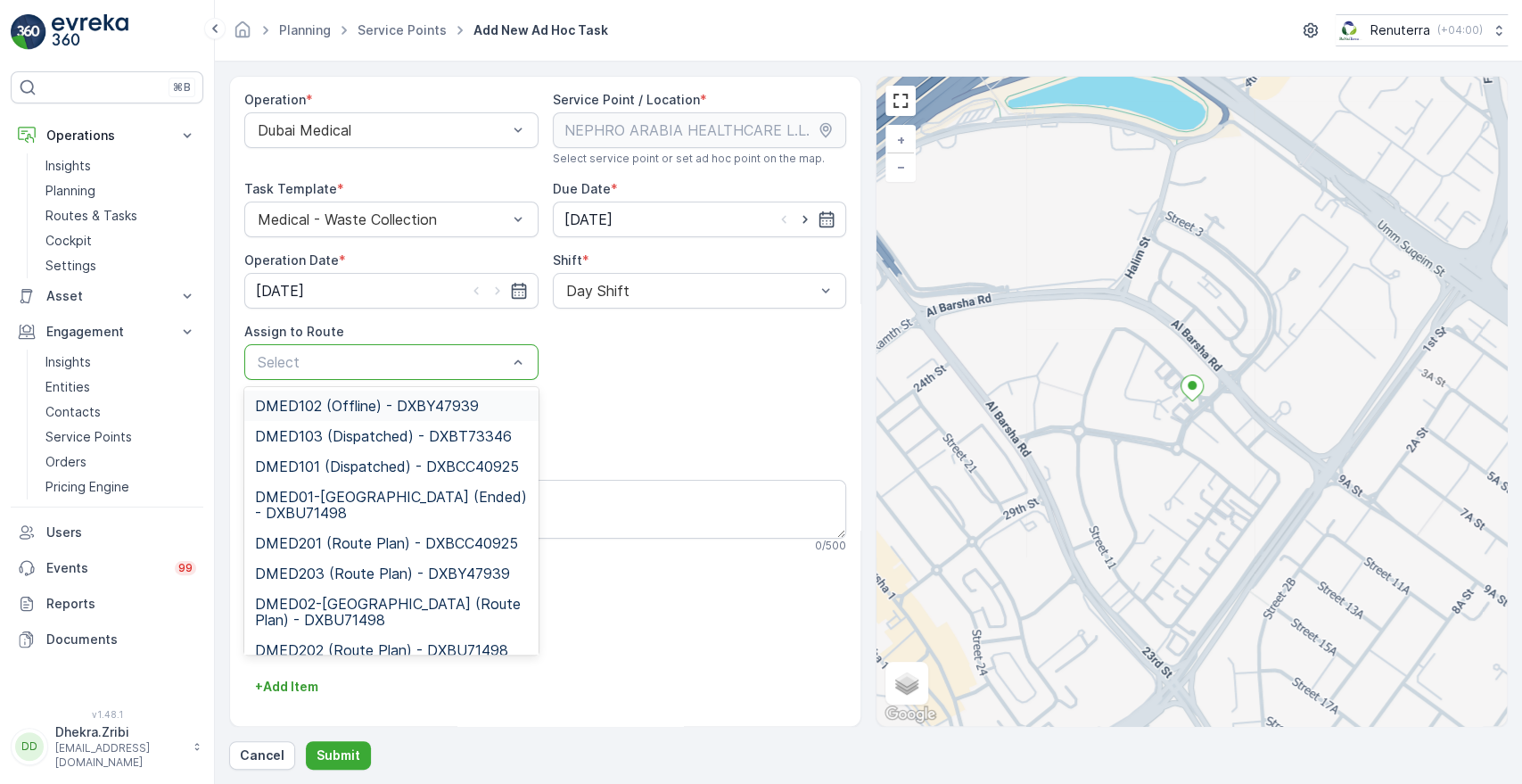
click at [457, 369] on div at bounding box center [383, 362] width 254 height 16
click at [320, 494] on span "DMED01-Khawaneej Yard (Ended) - DXBU71498" at bounding box center [392, 505] width 272 height 32
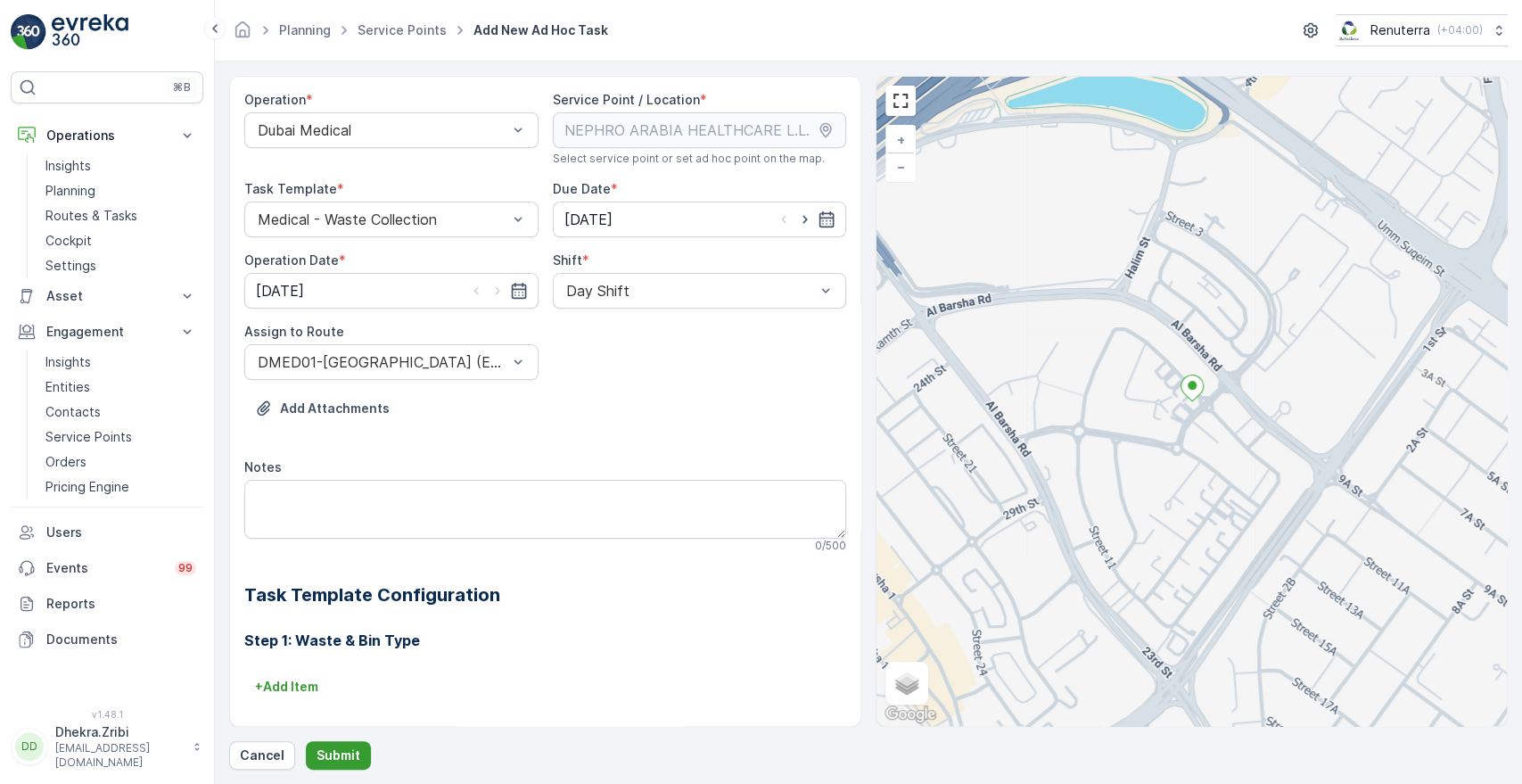
click at [340, 747] on p "Submit" at bounding box center [338, 755] width 43 height 18
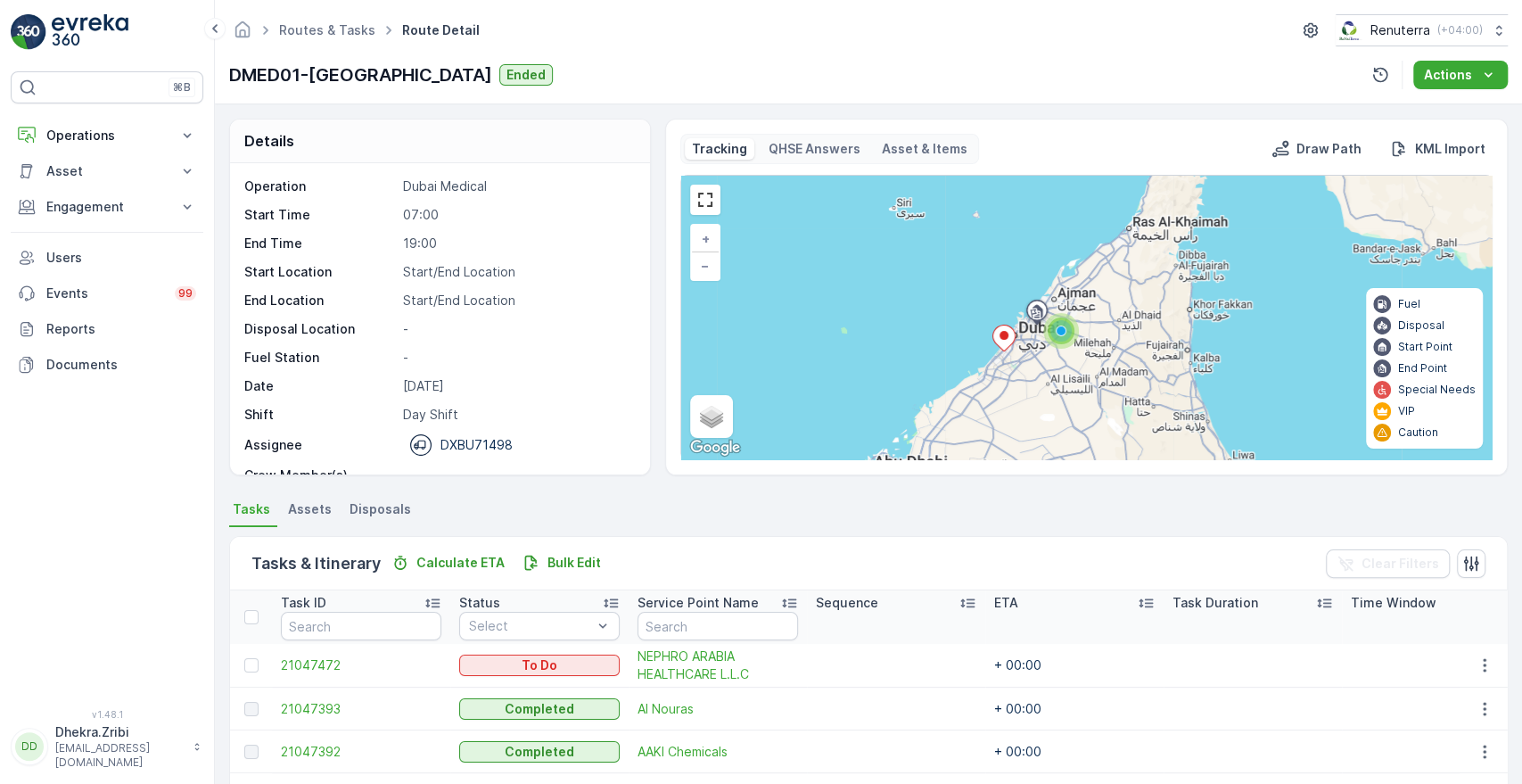
scroll to position [349, 0]
